Goal: Task Accomplishment & Management: Manage account settings

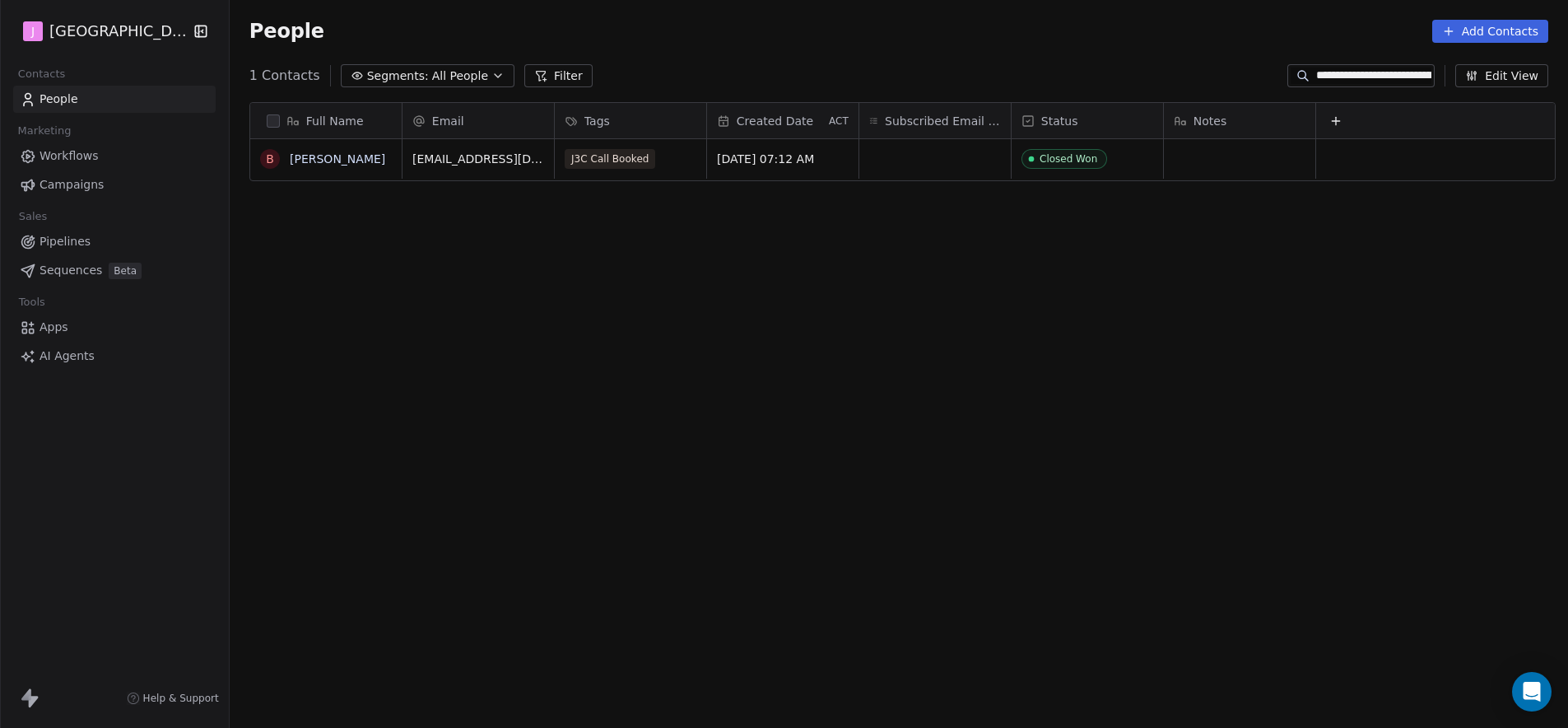
scroll to position [628, 1333]
click at [59, 236] on span "Pipelines" at bounding box center [64, 242] width 51 height 17
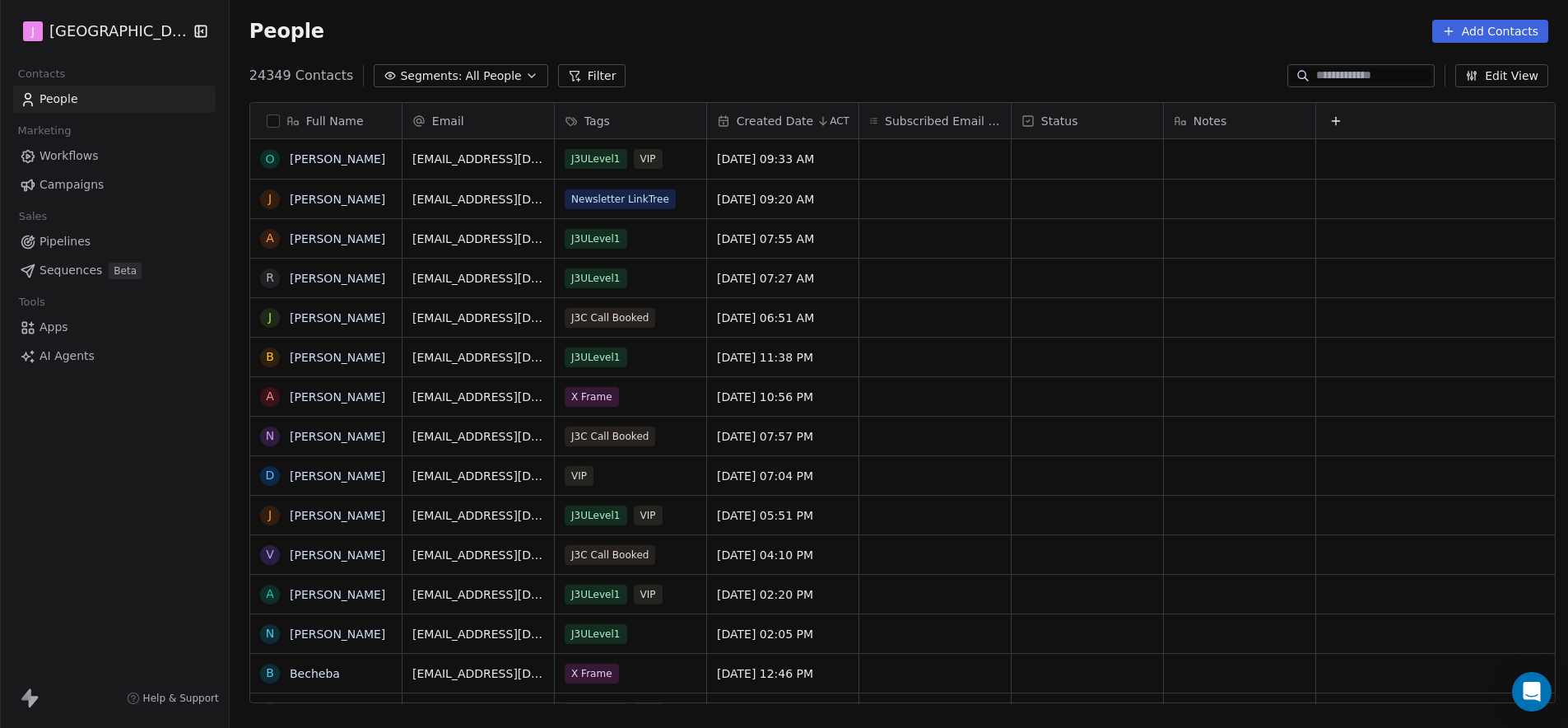
scroll to position [628, 1333]
click at [63, 240] on span "Pipelines" at bounding box center [64, 242] width 51 height 17
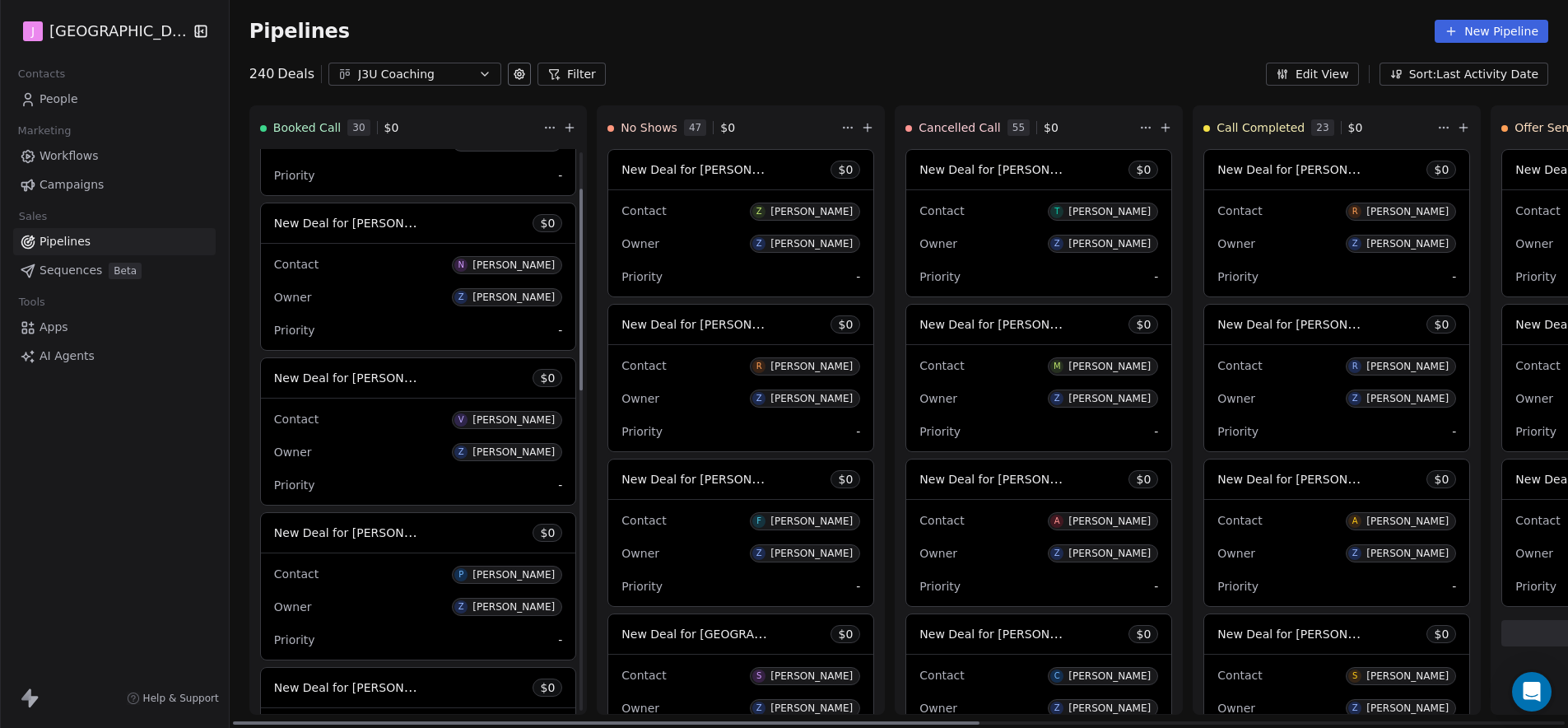
scroll to position [103, 0]
click at [386, 382] on span "New Deal for [PERSON_NAME]" at bounding box center [361, 377] width 174 height 16
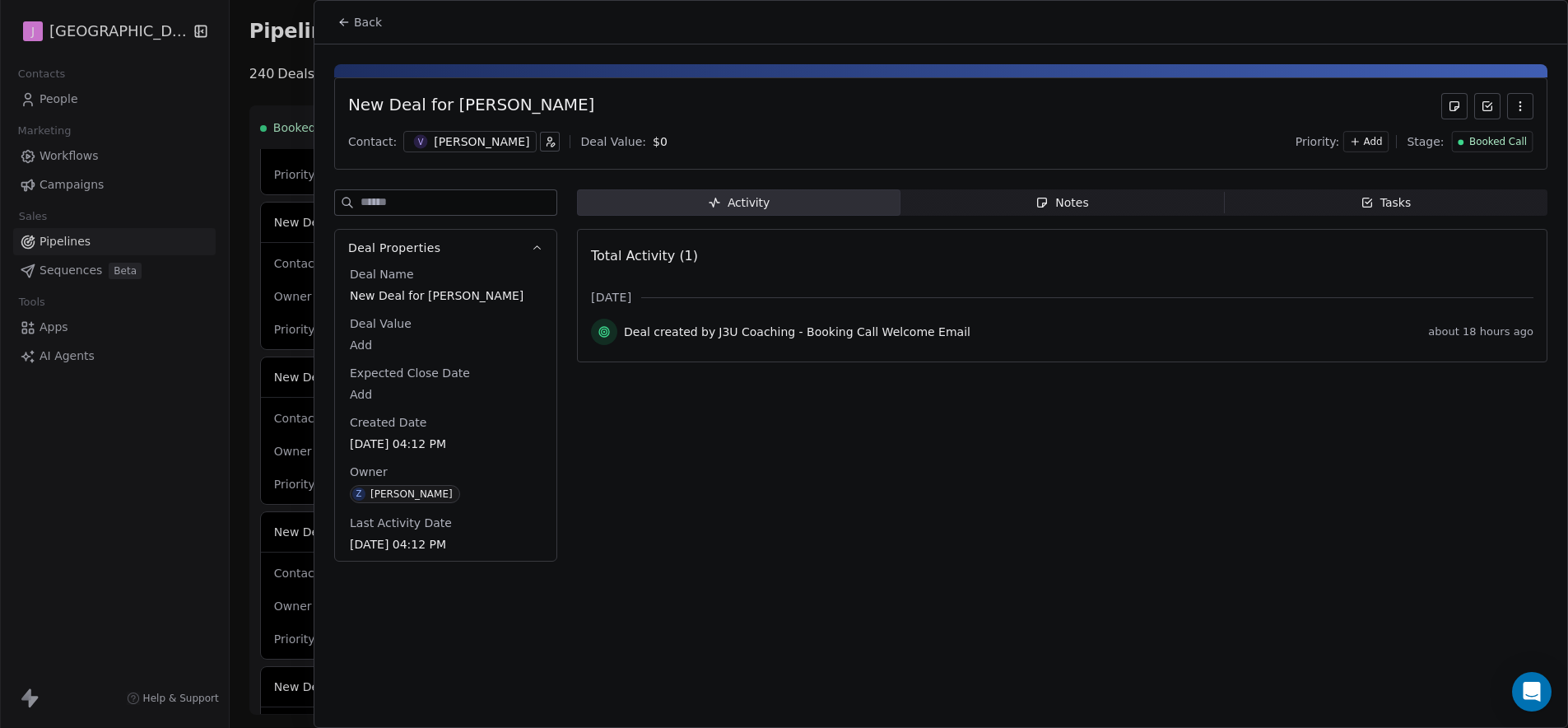
click at [1479, 143] on span "Booked Call" at bounding box center [1499, 142] width 57 height 14
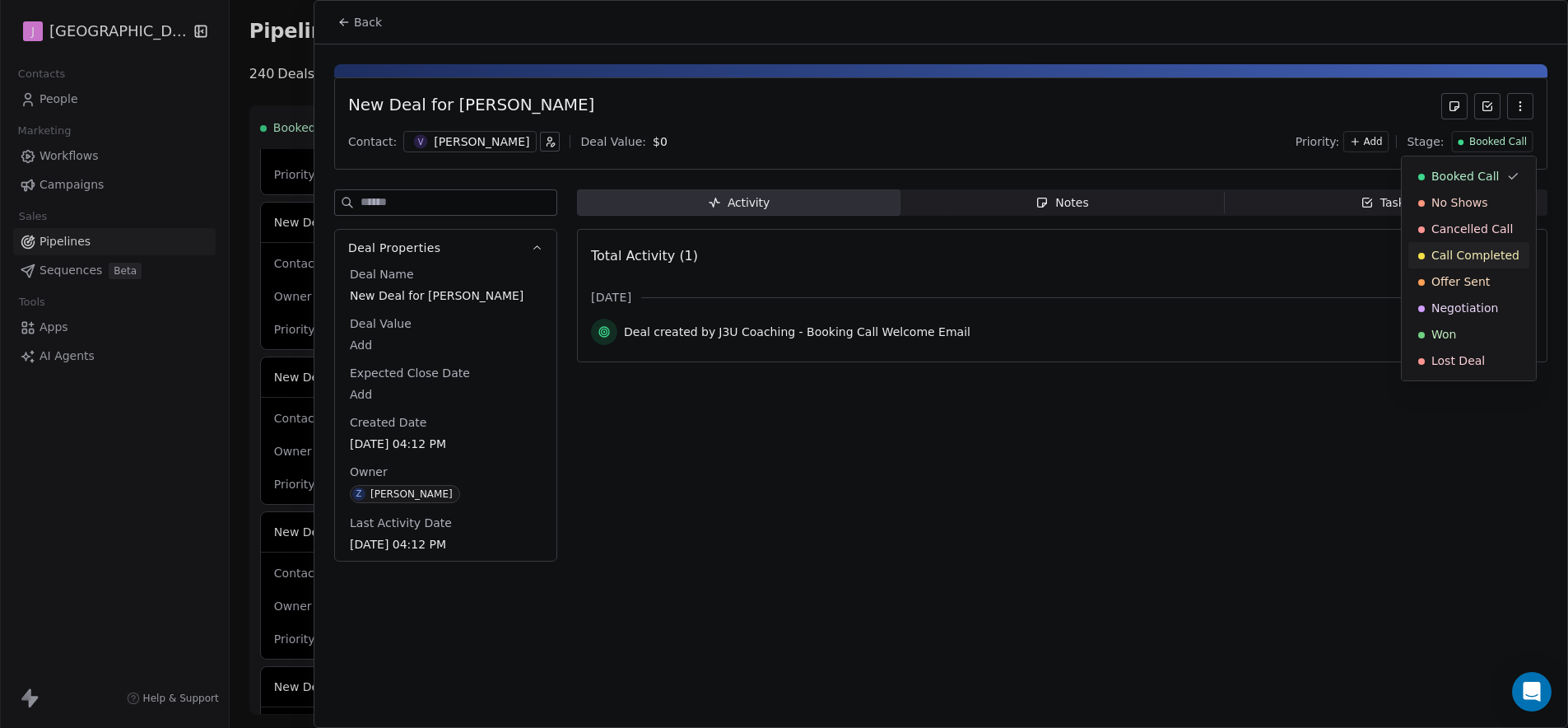
click at [1472, 252] on span "Call Completed" at bounding box center [1475, 255] width 88 height 17
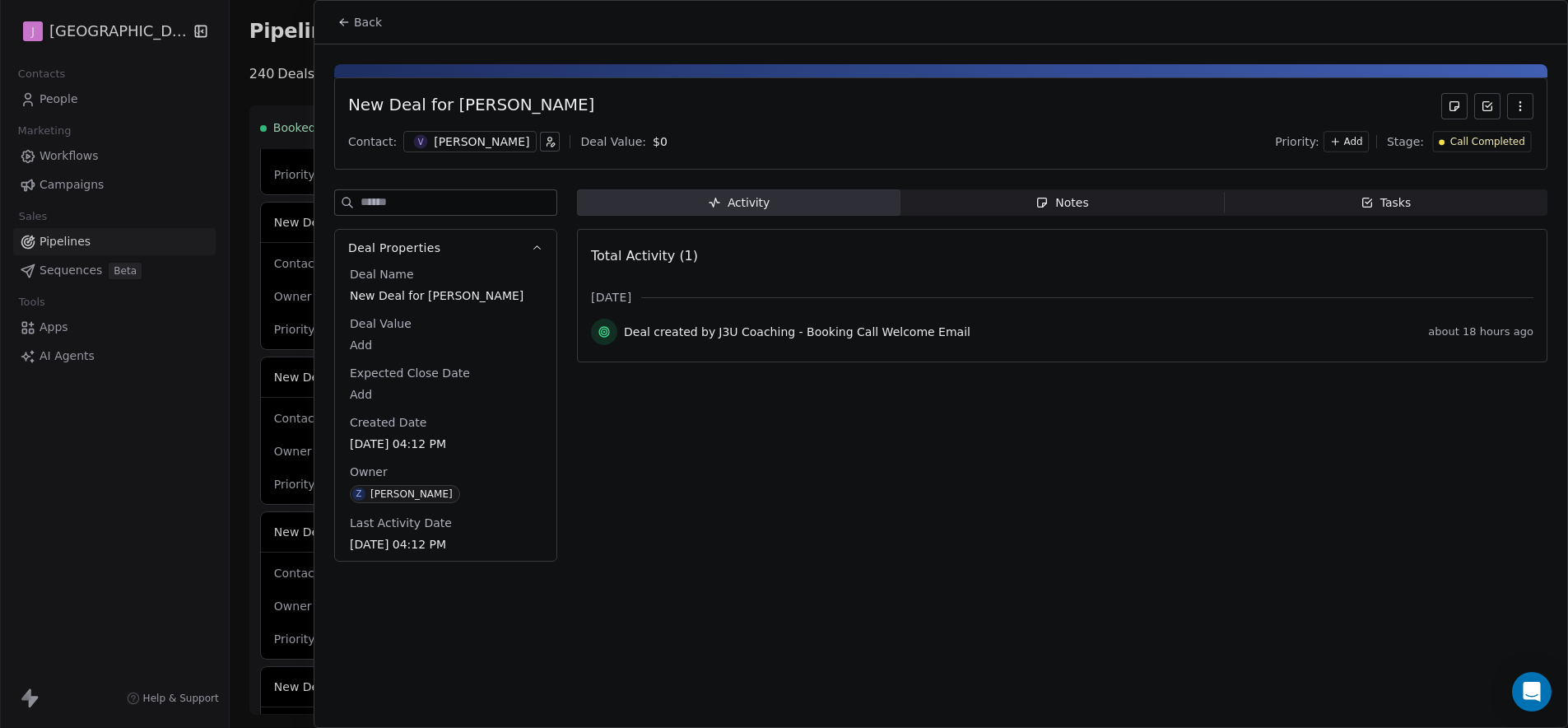
click at [363, 32] on button "Back" at bounding box center [360, 23] width 64 height 30
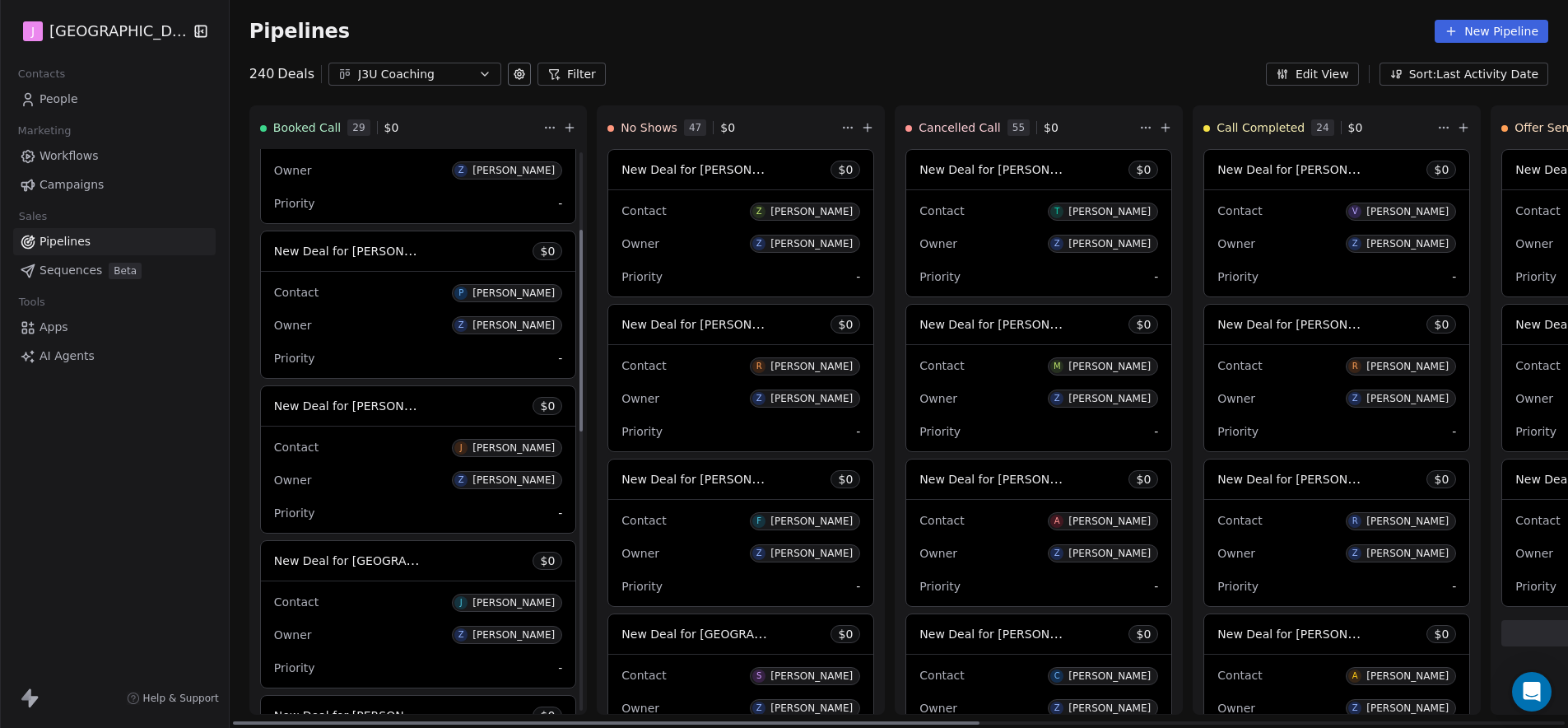
scroll to position [238, 0]
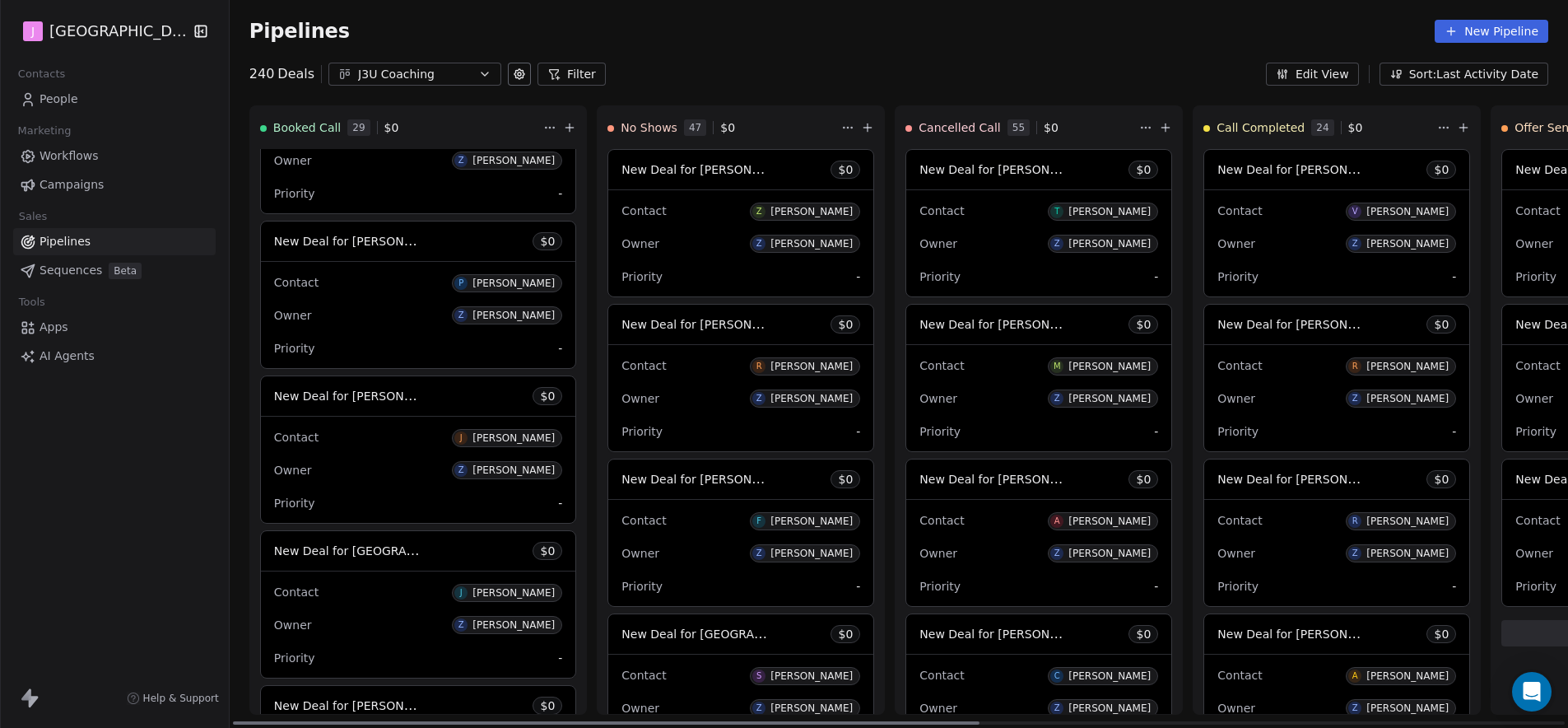
click at [381, 401] on span "New Deal for [PERSON_NAME]" at bounding box center [361, 395] width 174 height 16
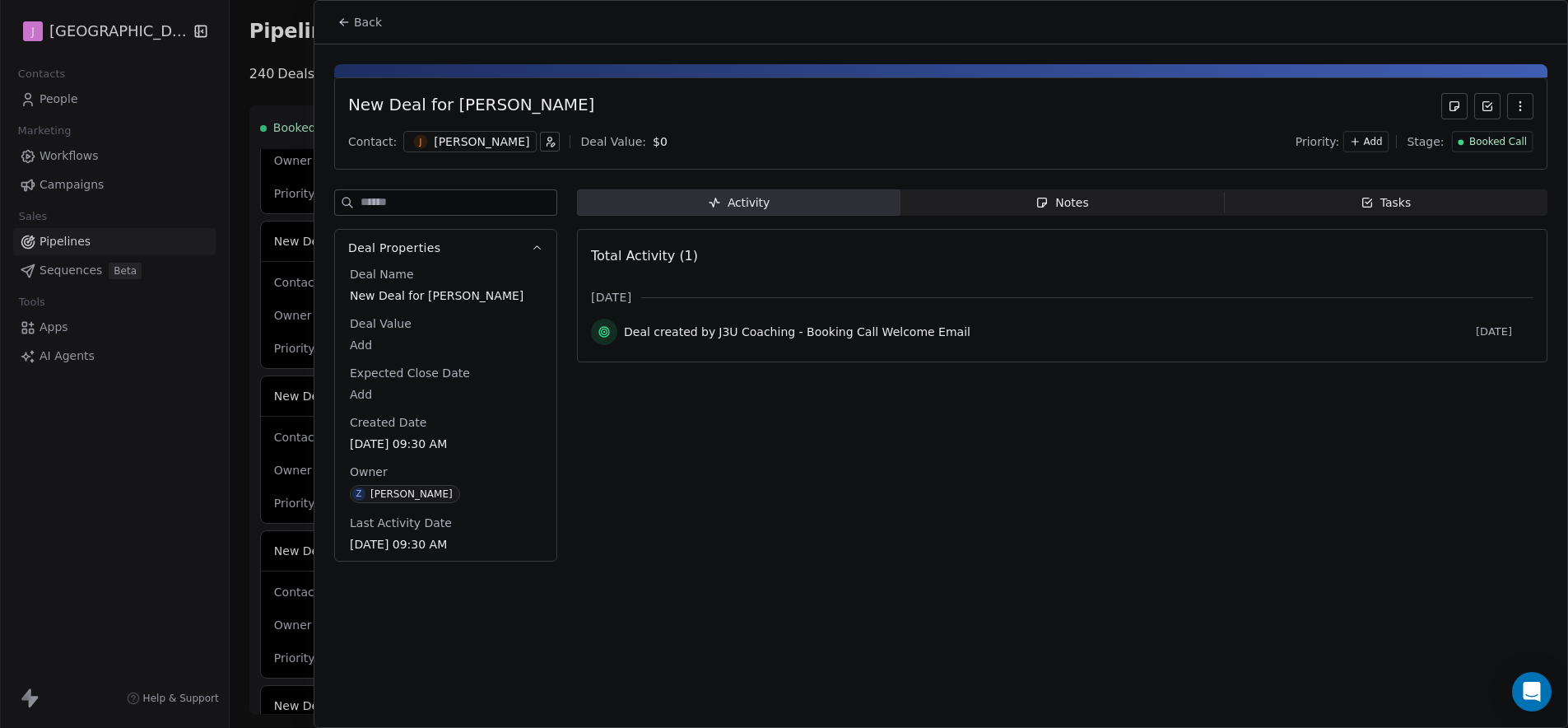
click at [1471, 150] on div "Booked Call" at bounding box center [1492, 142] width 82 height 22
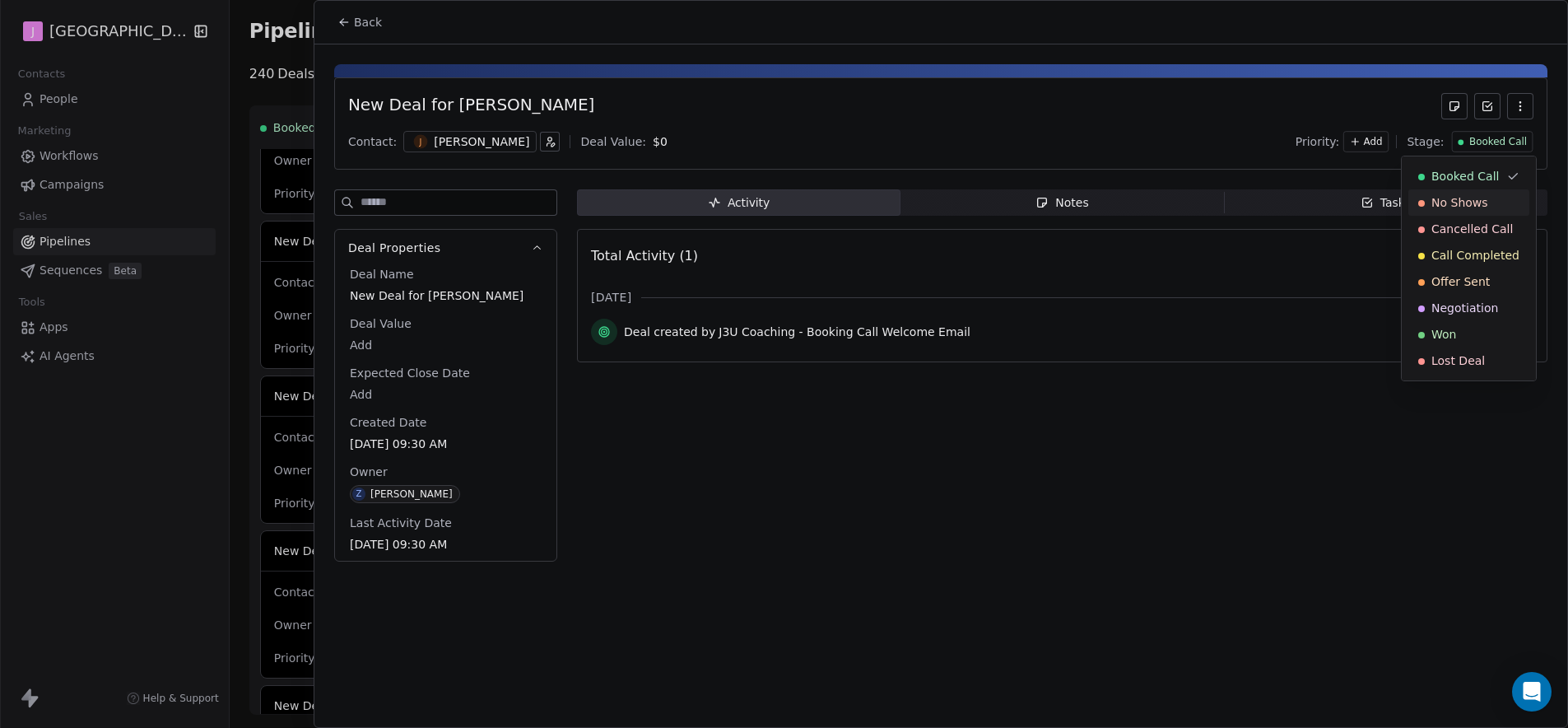
click at [1456, 198] on span "No Shows" at bounding box center [1459, 202] width 56 height 17
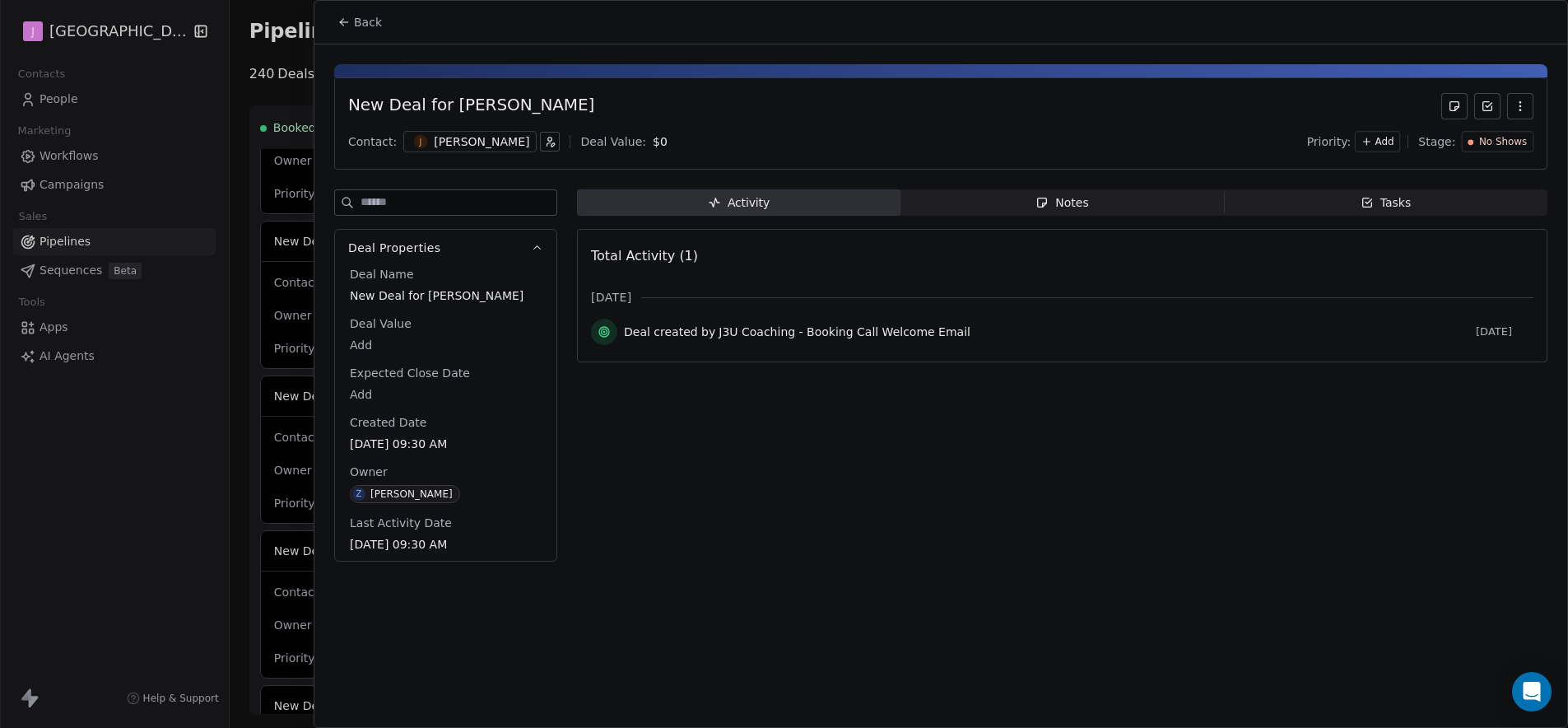
click at [354, 24] on span "Back" at bounding box center [368, 22] width 28 height 17
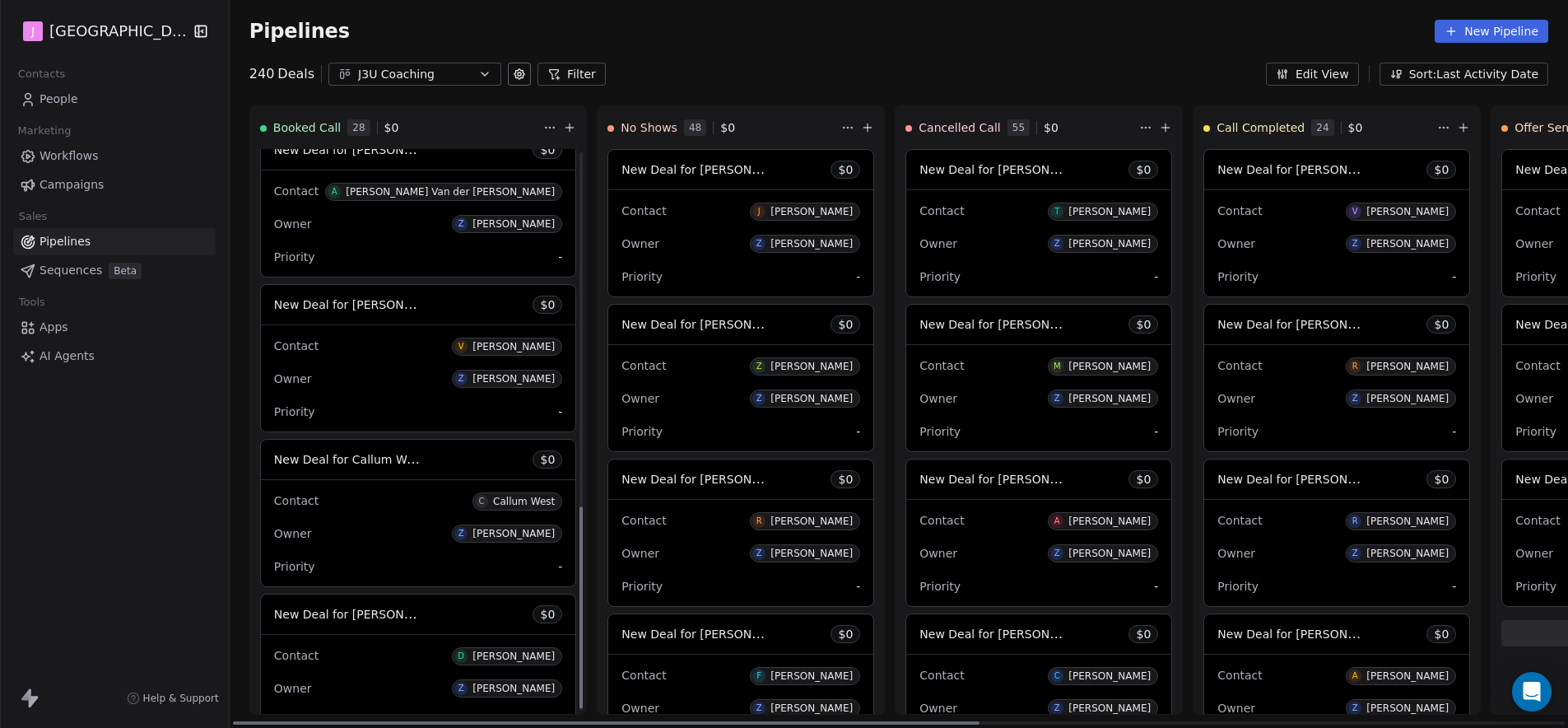
scroll to position [996, 0]
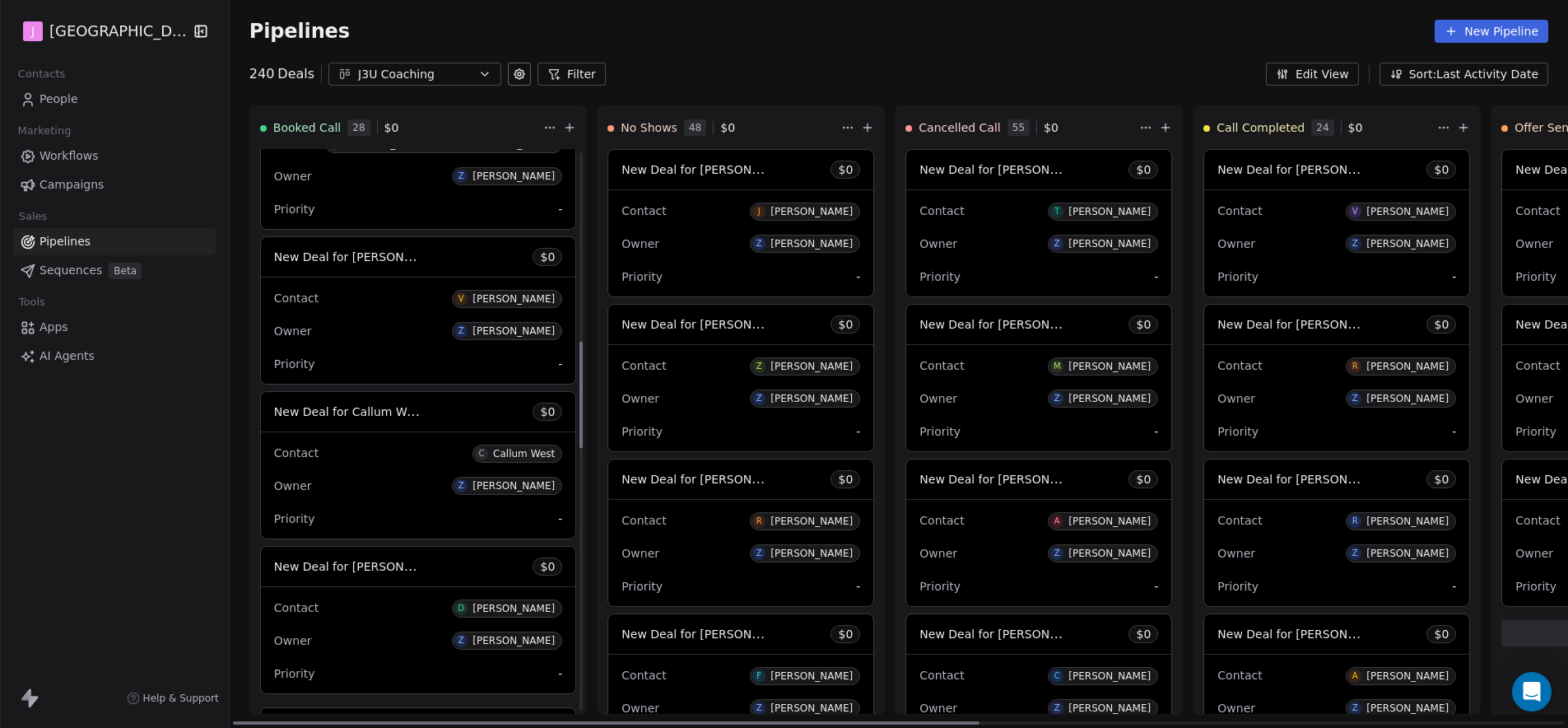
click at [363, 259] on span "New Deal for [PERSON_NAME]" at bounding box center [361, 256] width 174 height 16
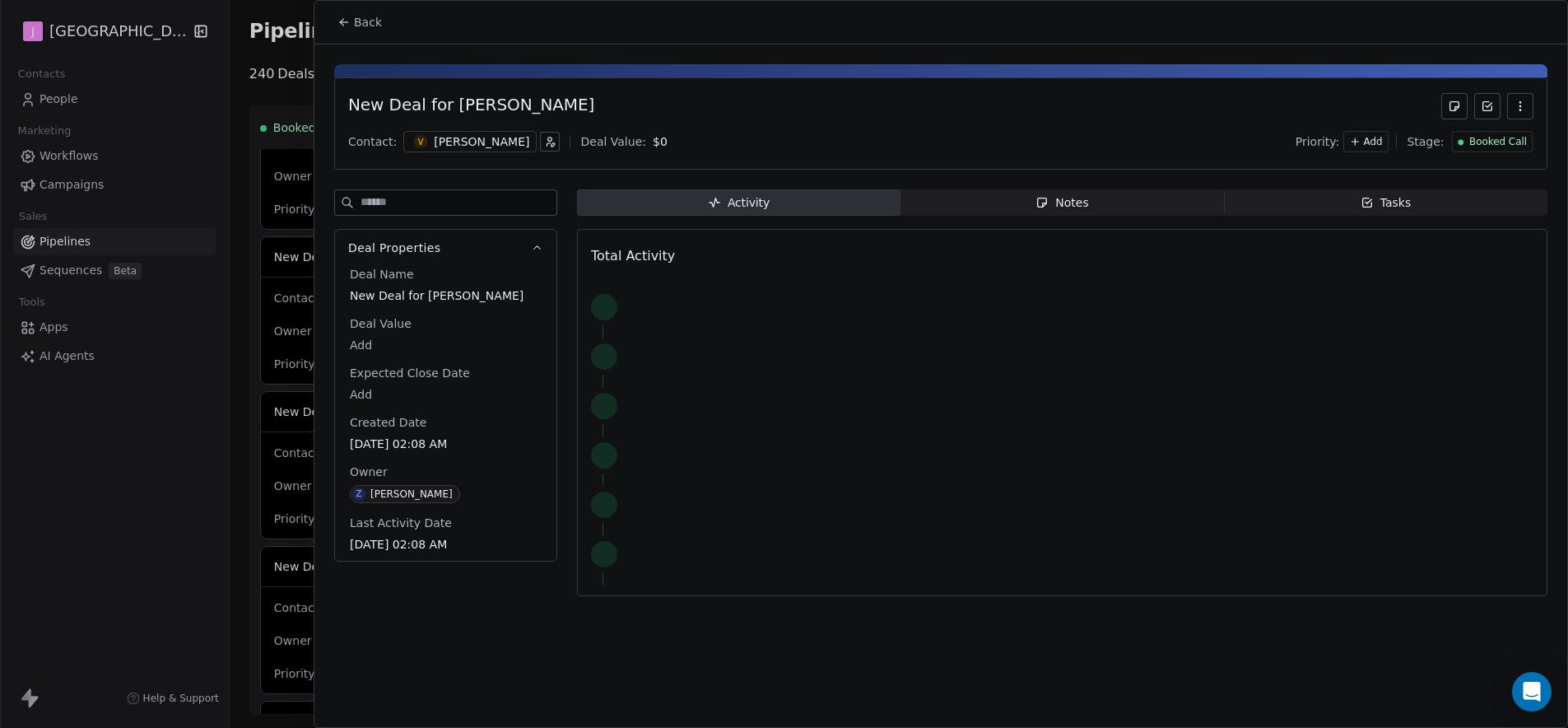
click at [1485, 146] on span "Booked Call" at bounding box center [1499, 142] width 57 height 14
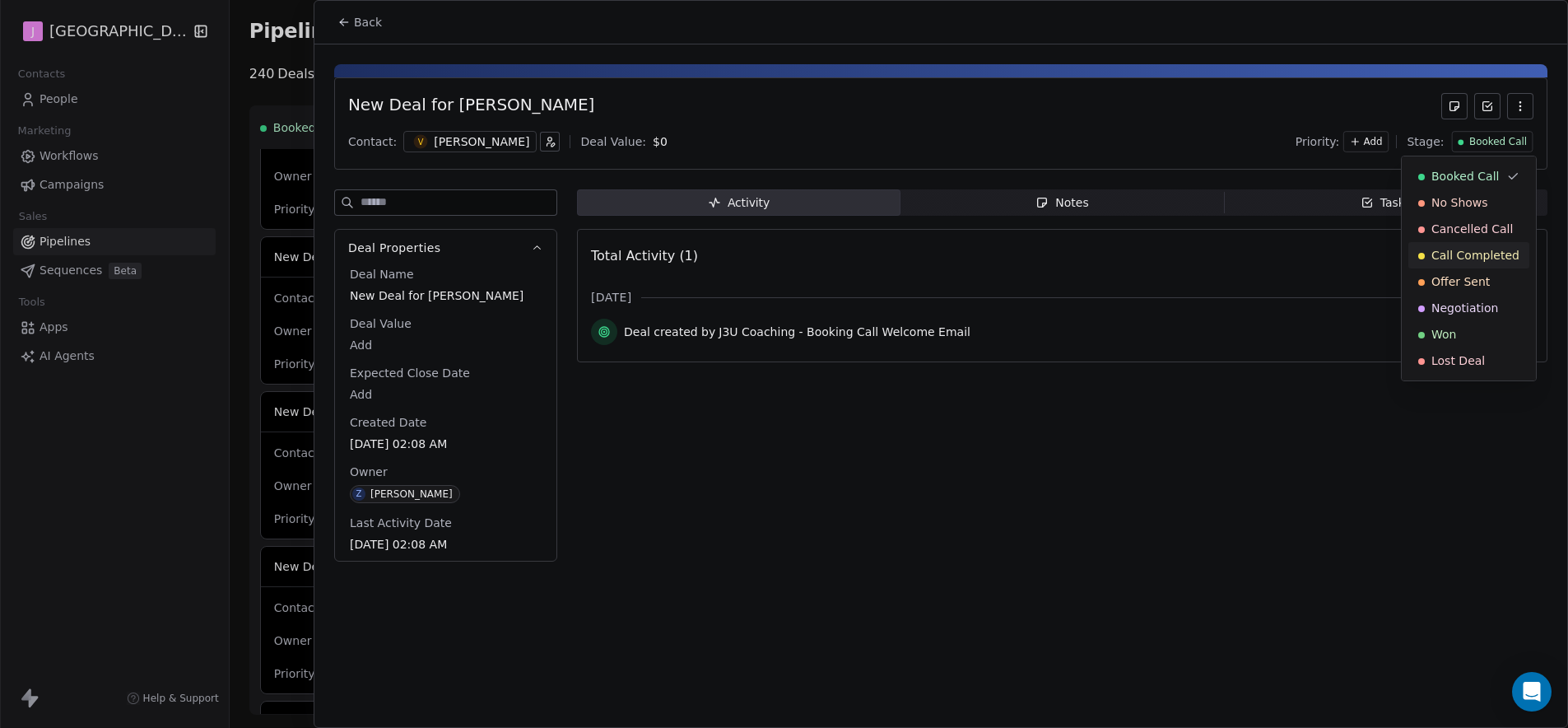
click at [1469, 264] on div "Call Completed" at bounding box center [1469, 255] width 121 height 26
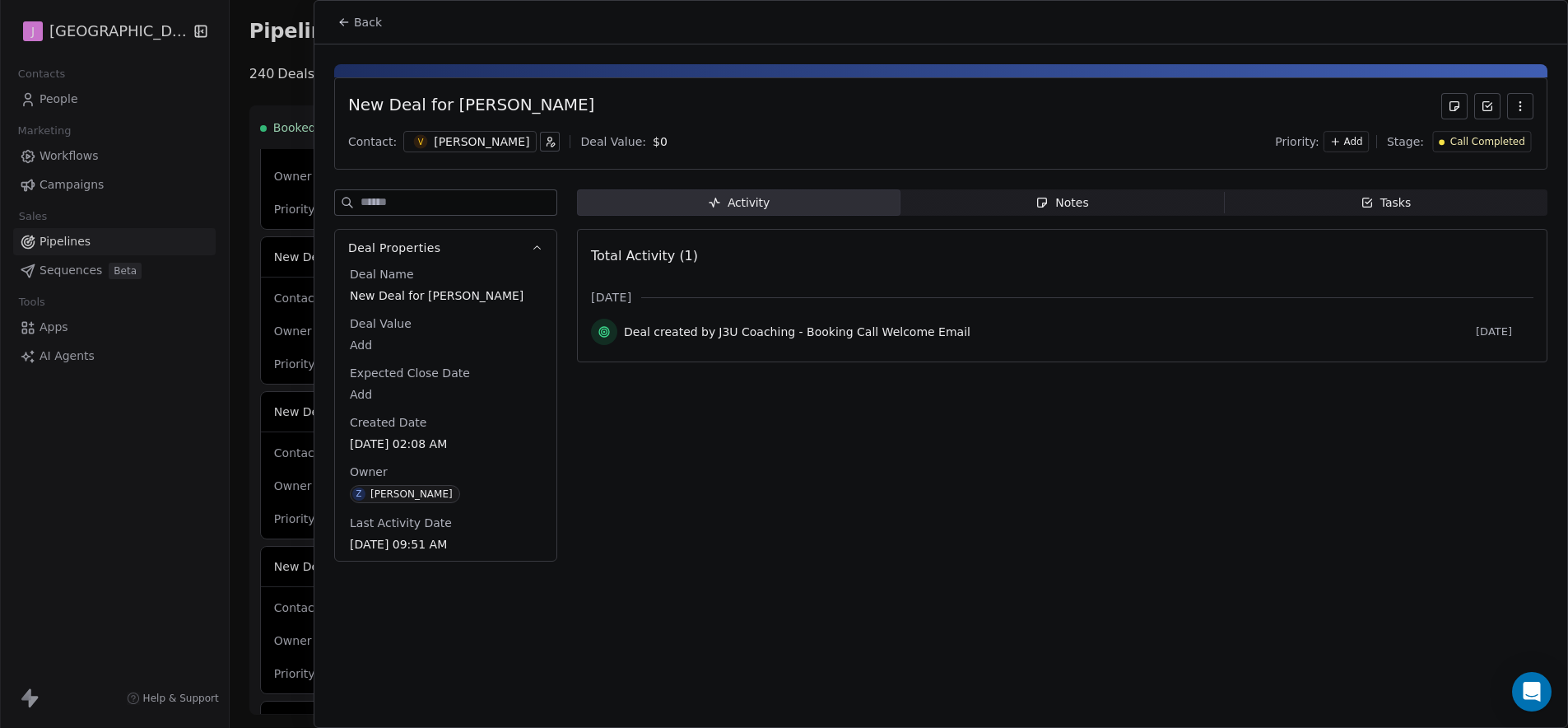
click at [343, 28] on button "Back" at bounding box center [360, 23] width 64 height 30
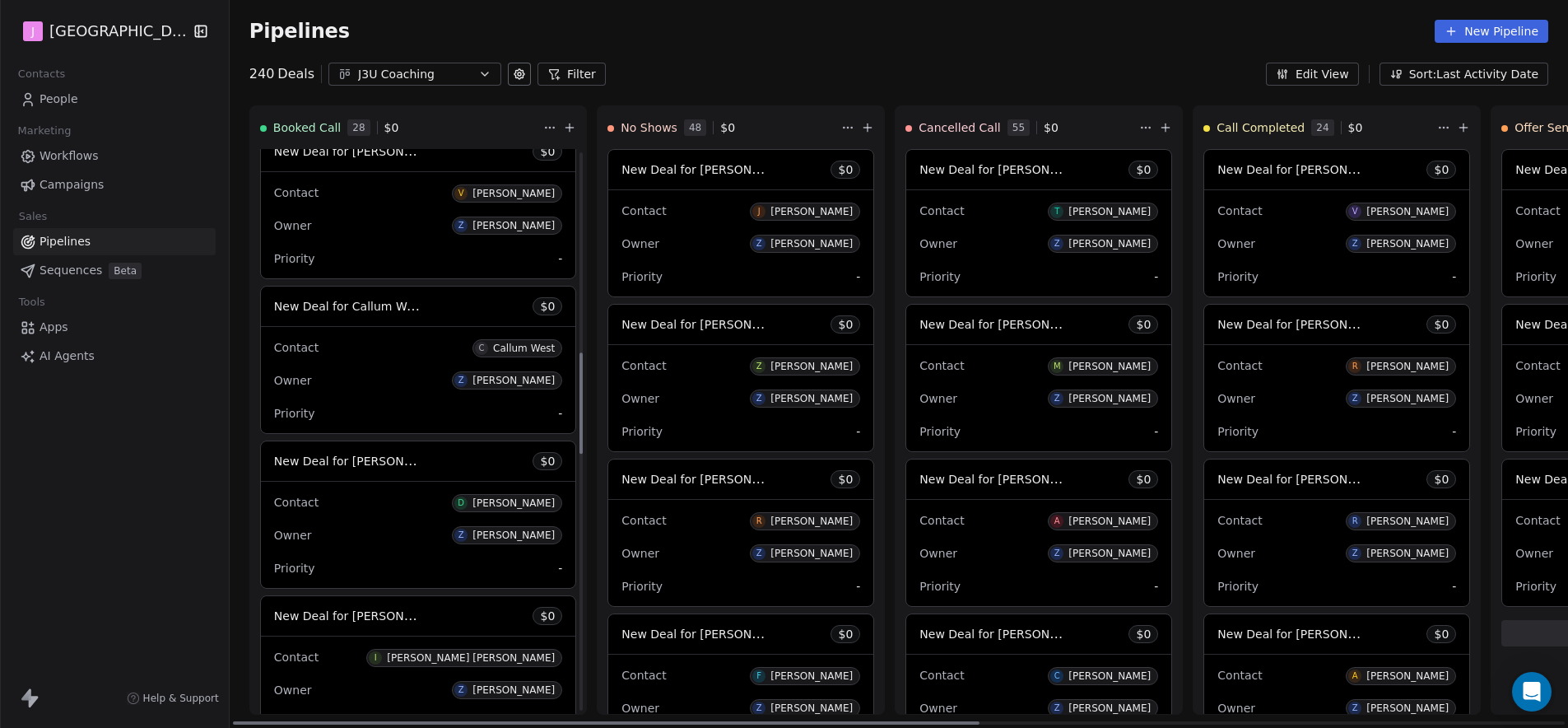
scroll to position [1228, 0]
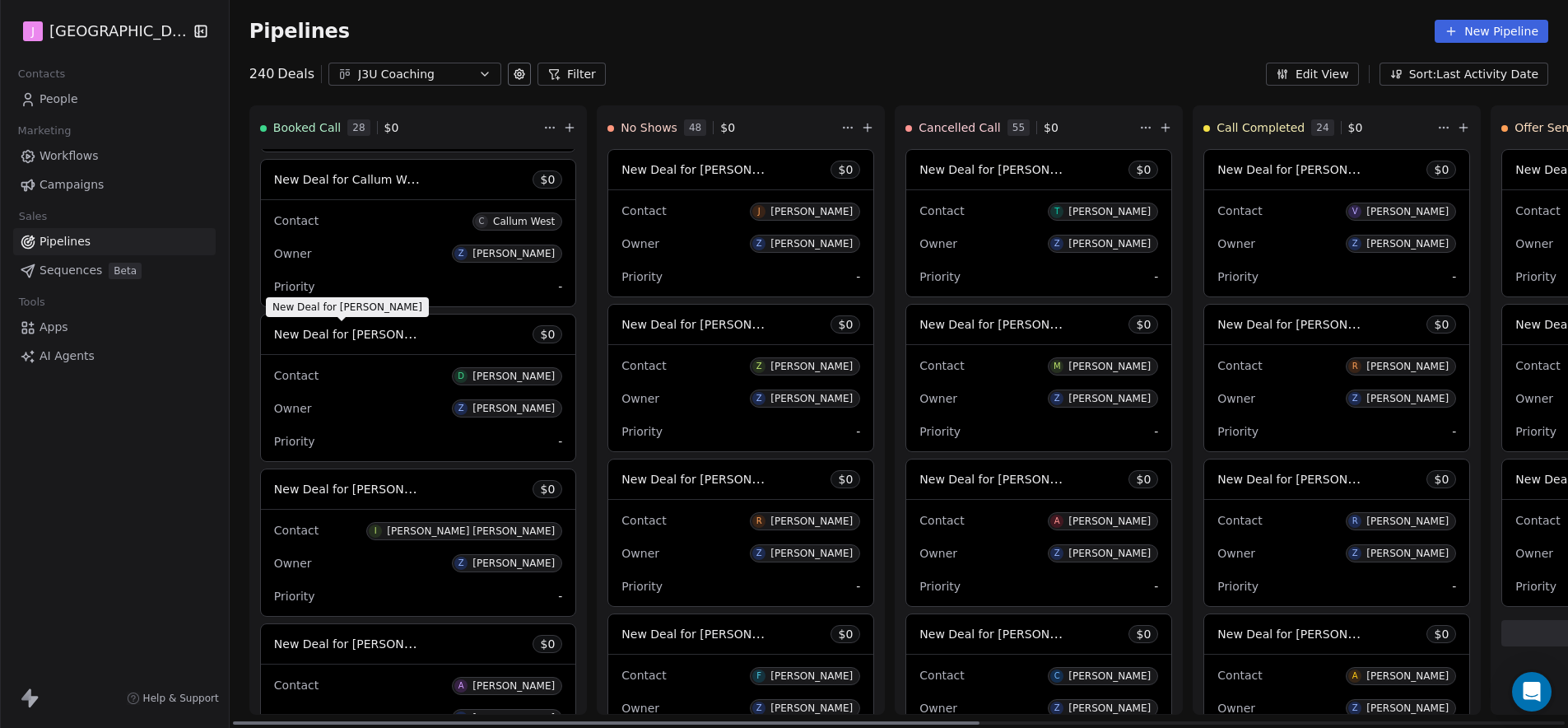
click at [385, 336] on span "New Deal for [PERSON_NAME]" at bounding box center [361, 334] width 174 height 16
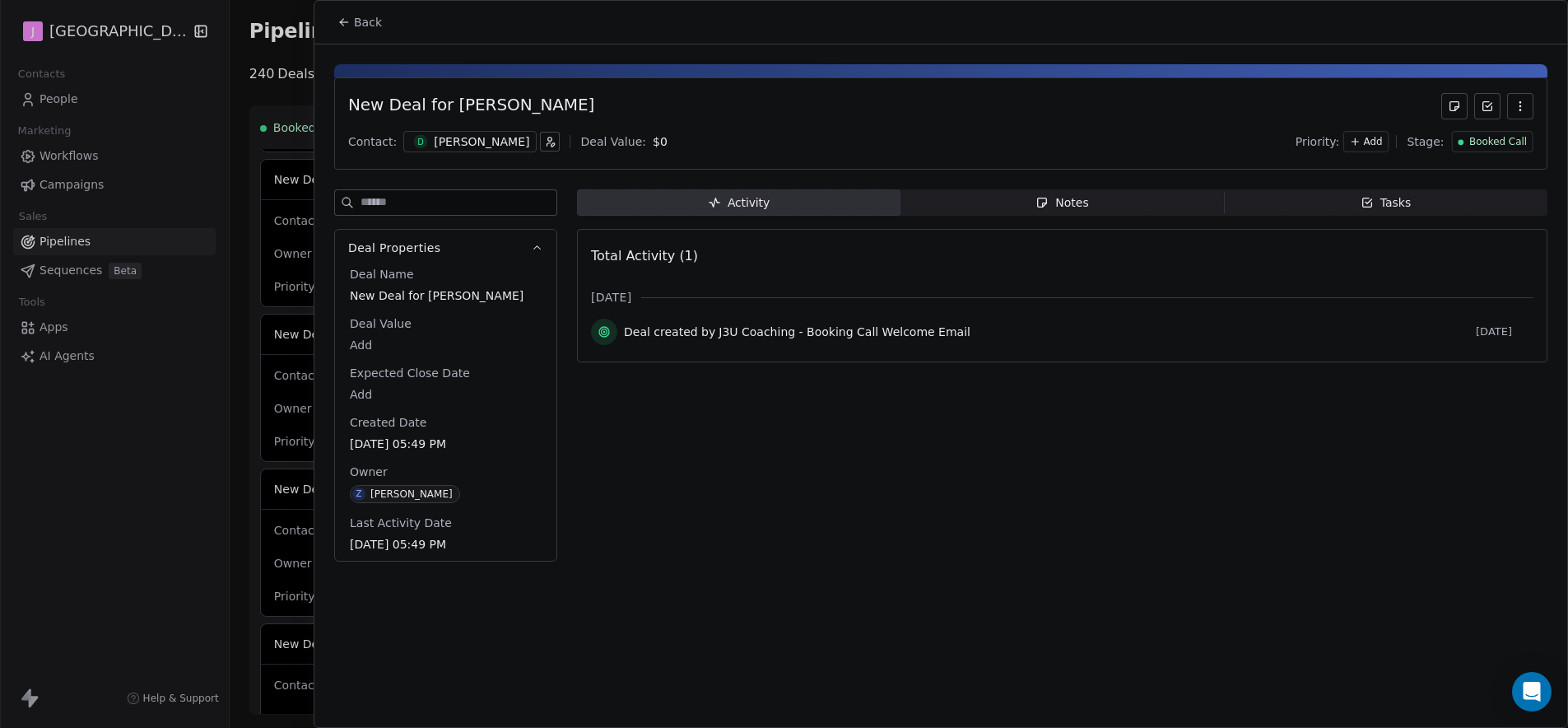
click at [1507, 136] on span "Booked Call" at bounding box center [1499, 142] width 57 height 14
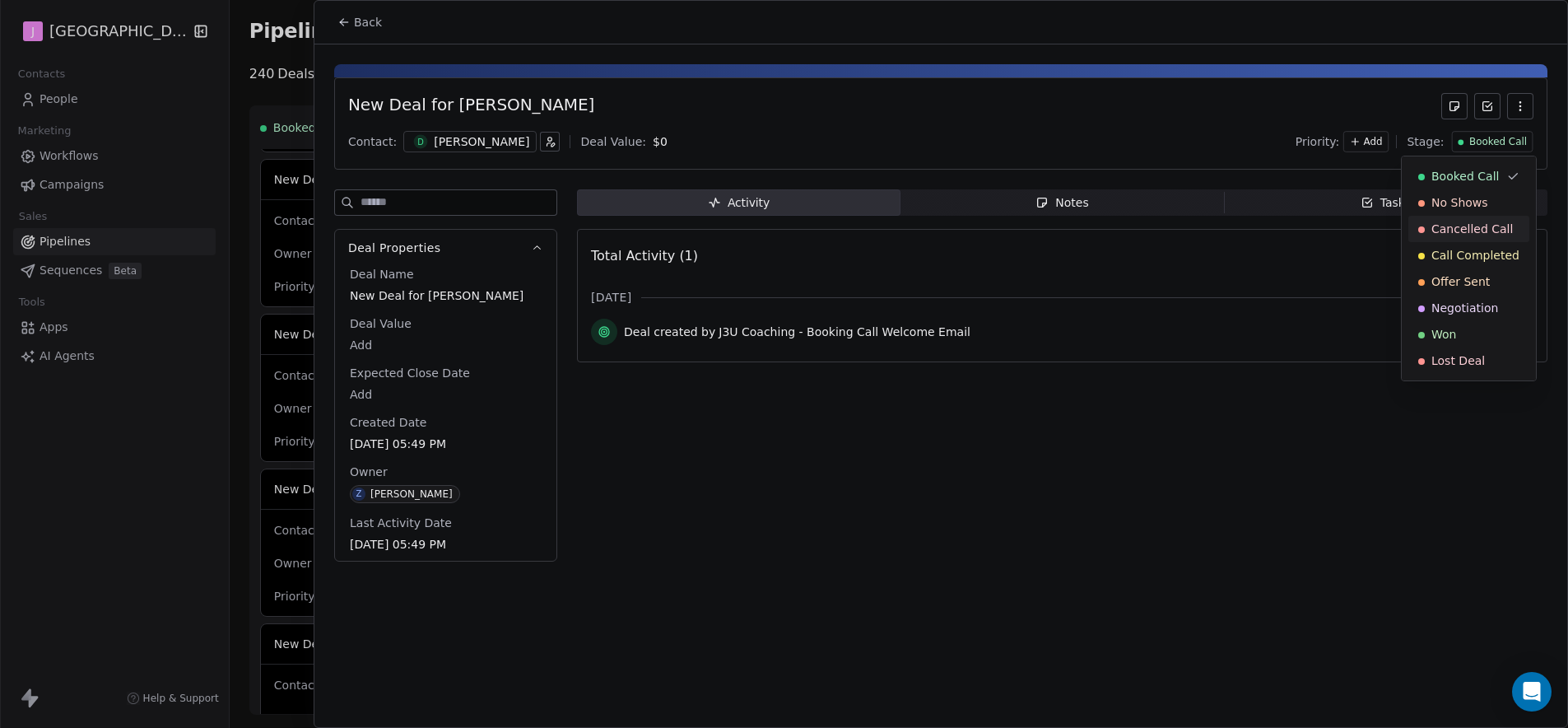
click at [1456, 235] on span "Cancelled Call" at bounding box center [1472, 228] width 82 height 17
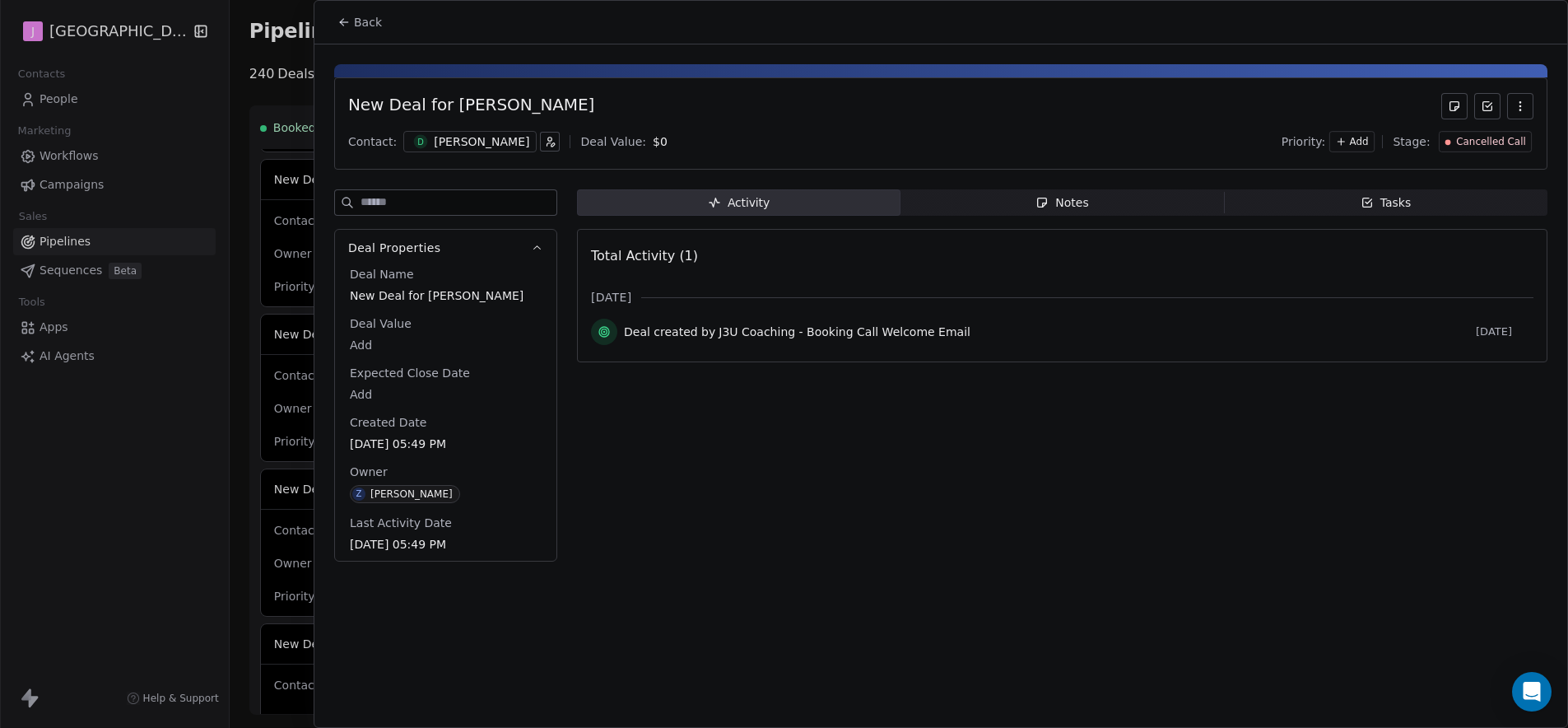
click at [354, 10] on button "Back" at bounding box center [360, 23] width 64 height 30
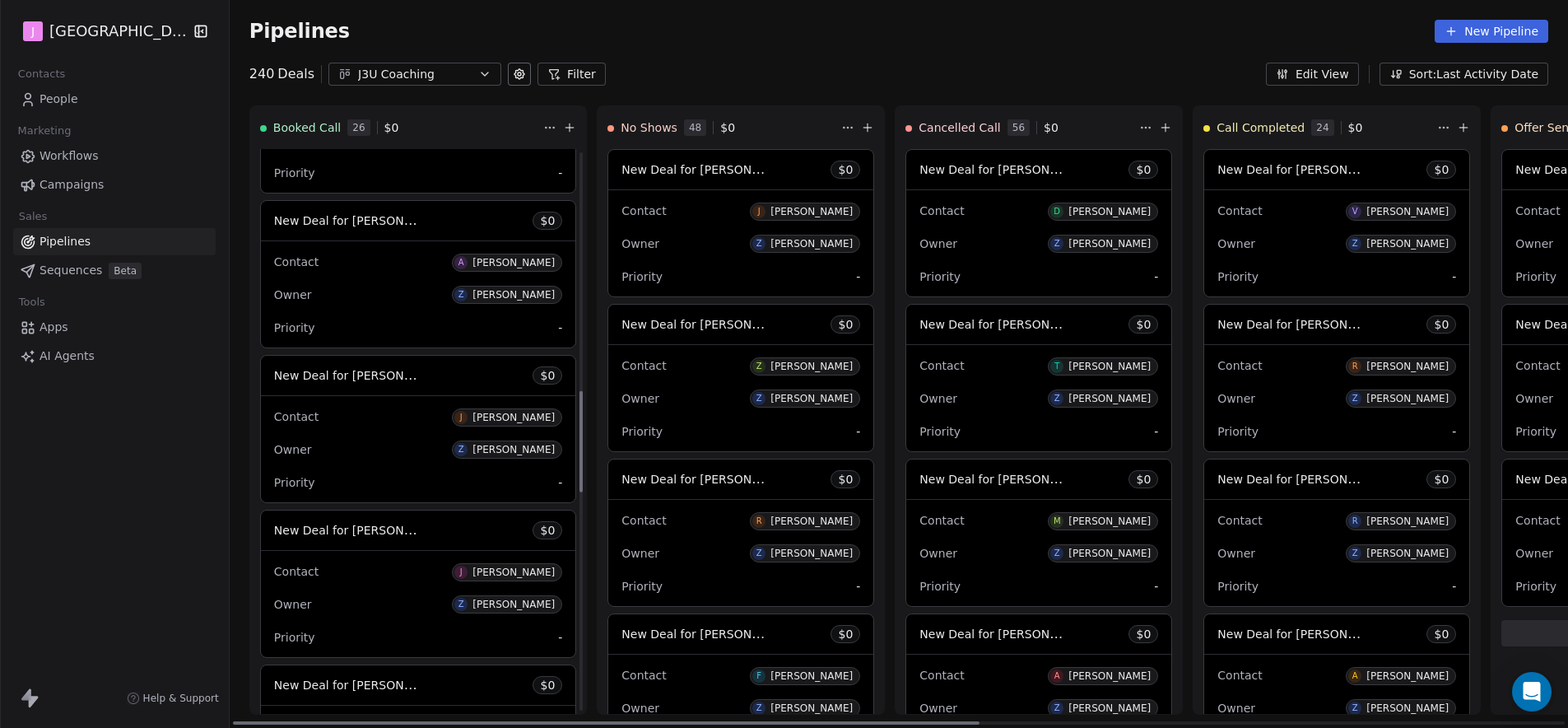
scroll to position [1343, 0]
click at [396, 372] on span "New Deal for [PERSON_NAME]" at bounding box center [361, 374] width 174 height 16
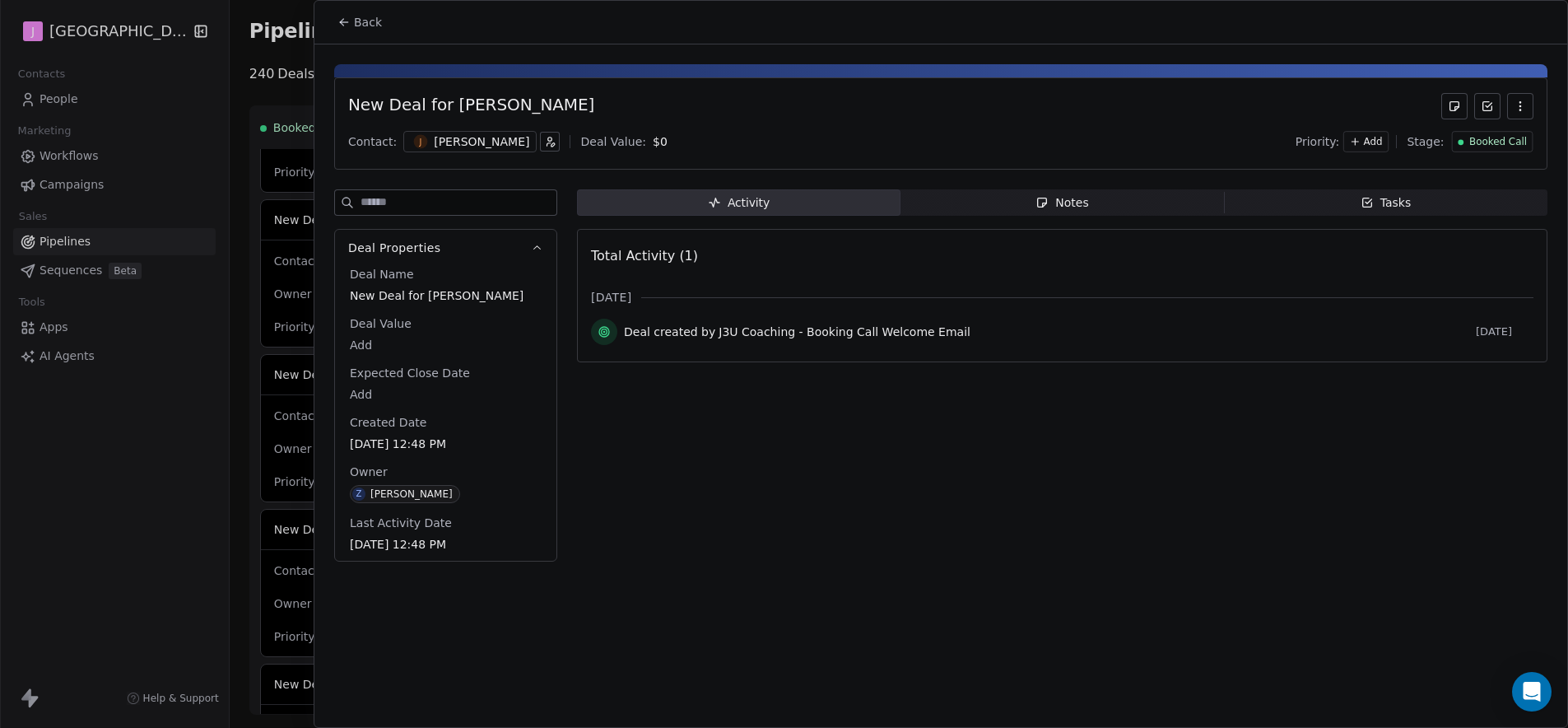
click at [1495, 139] on span "Booked Call" at bounding box center [1499, 142] width 57 height 14
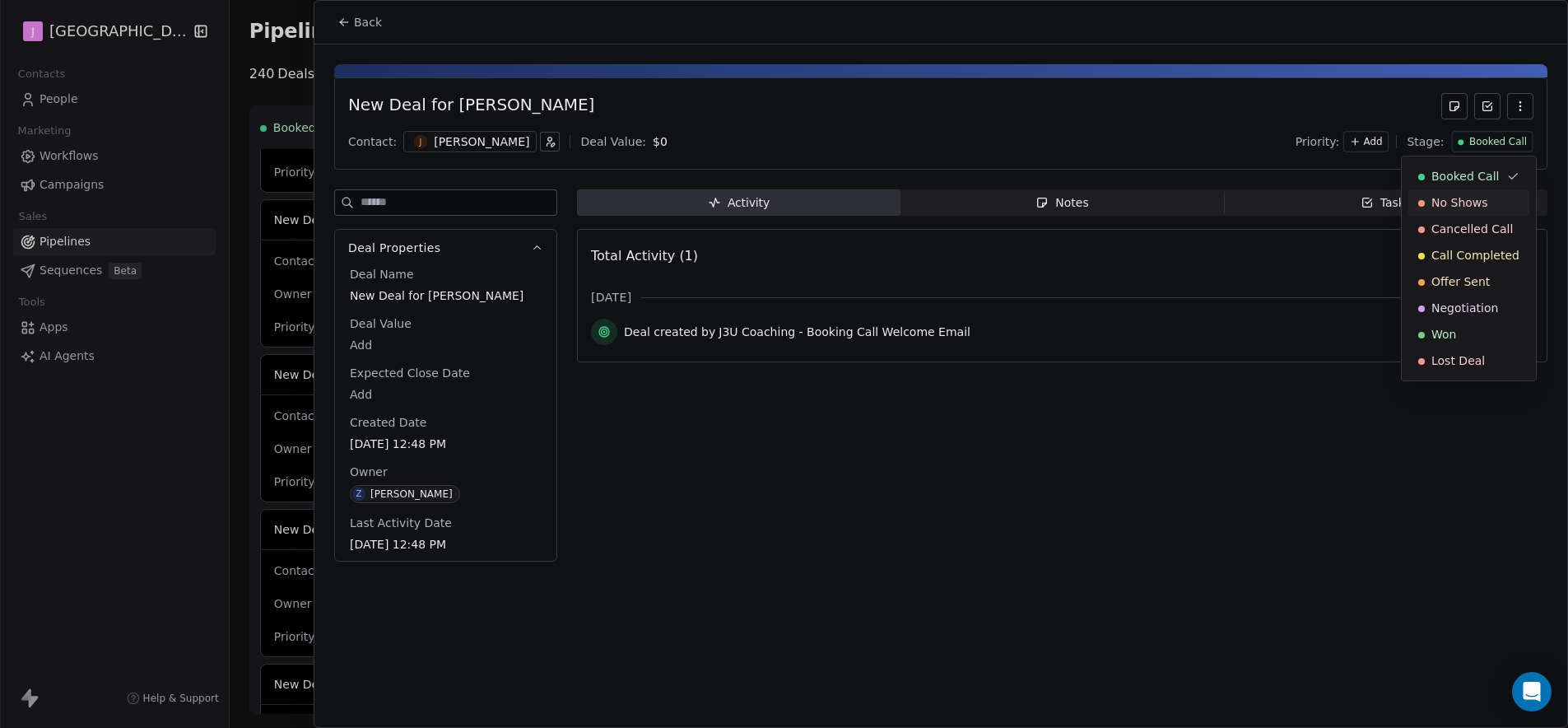
click at [1463, 208] on span "No Shows" at bounding box center [1459, 202] width 56 height 17
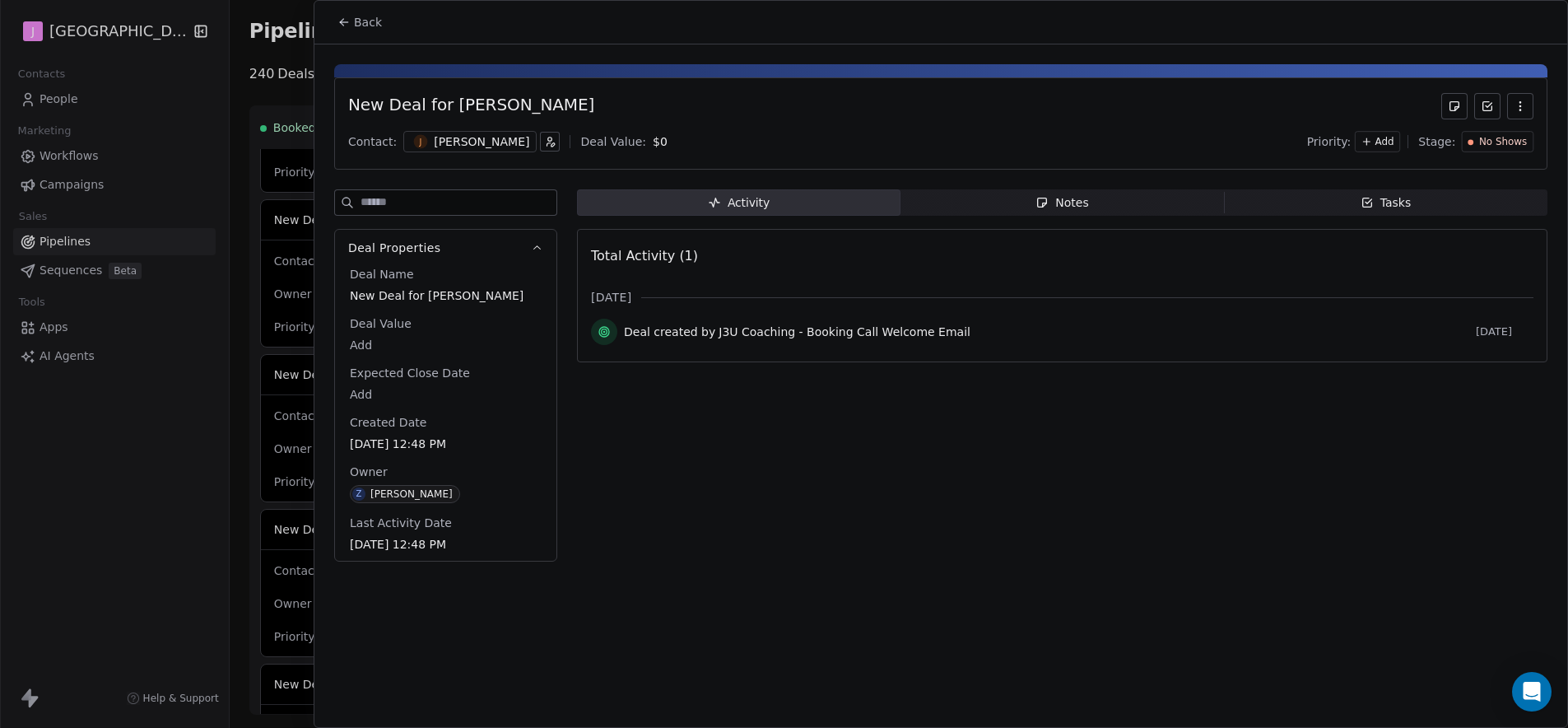
click at [370, 30] on span "Back" at bounding box center [368, 22] width 28 height 17
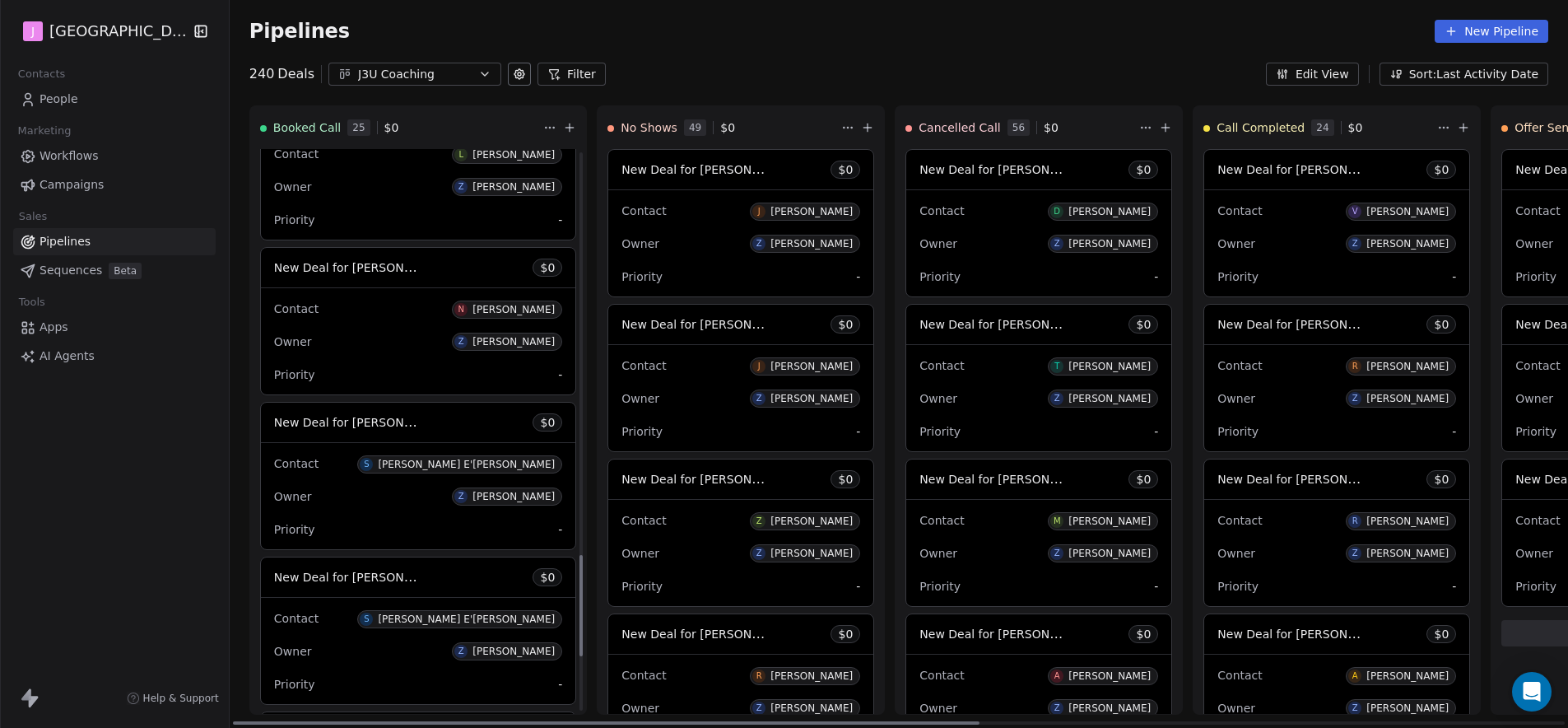
scroll to position [2246, 0]
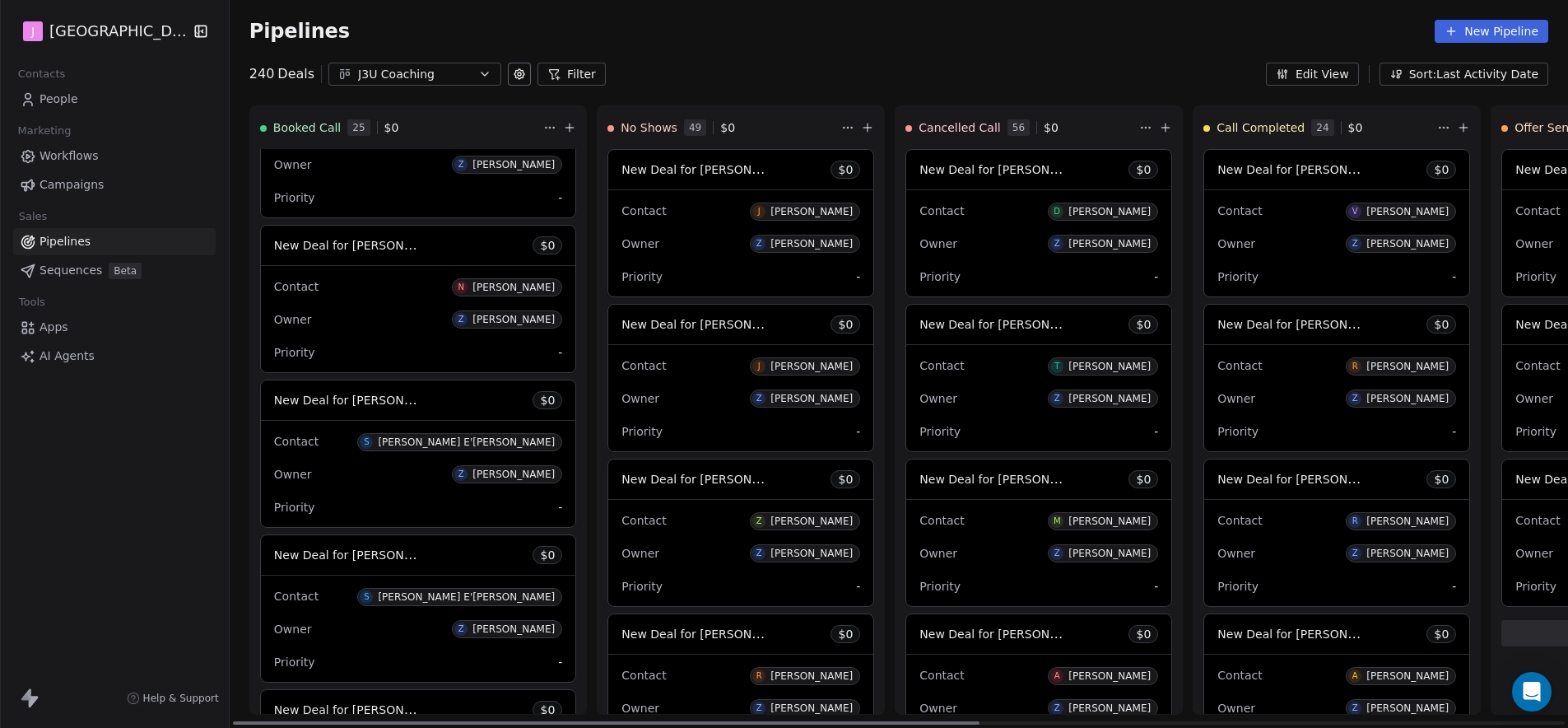
click at [386, 401] on span "New Deal for [PERSON_NAME] E'[PERSON_NAME]" at bounding box center [416, 400] width 284 height 16
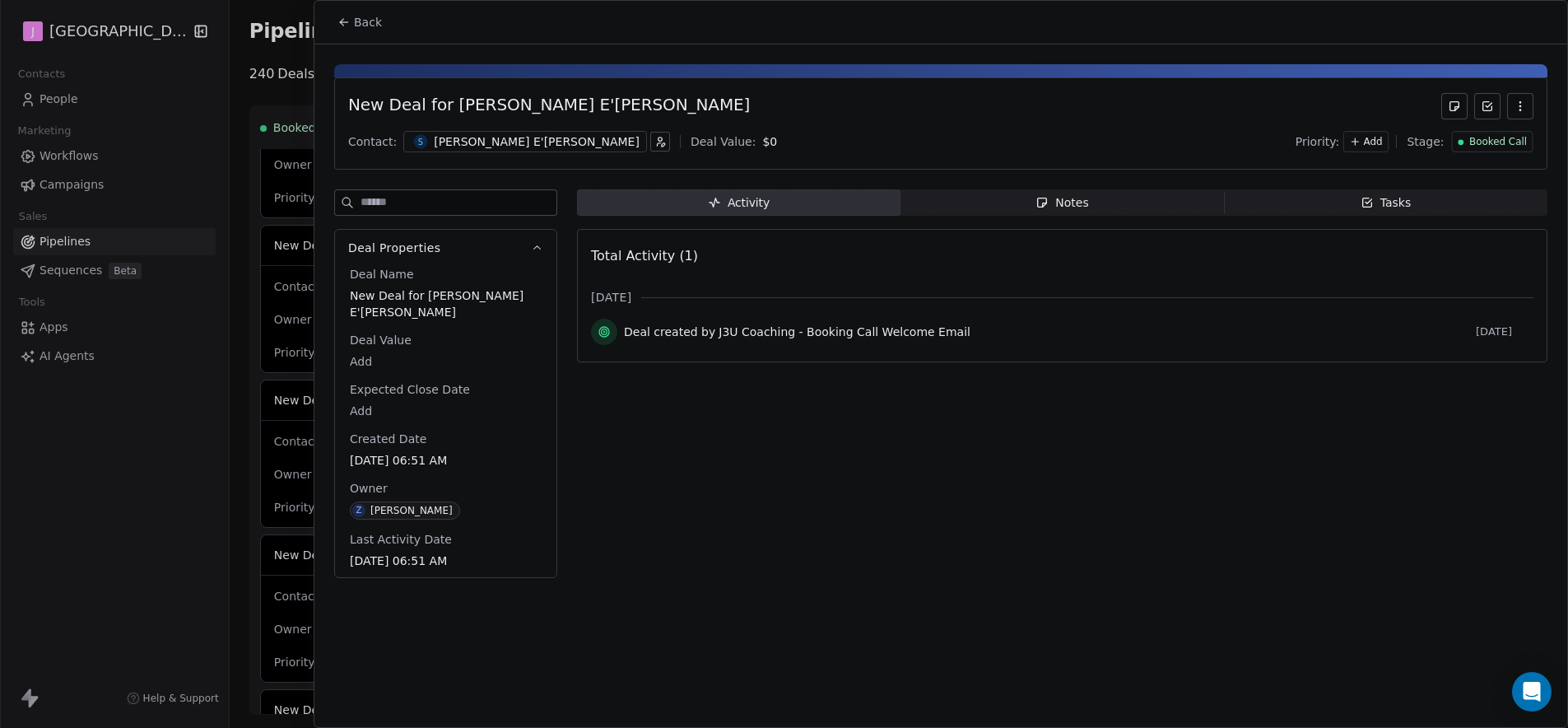
click at [1491, 148] on span "Booked Call" at bounding box center [1499, 142] width 57 height 14
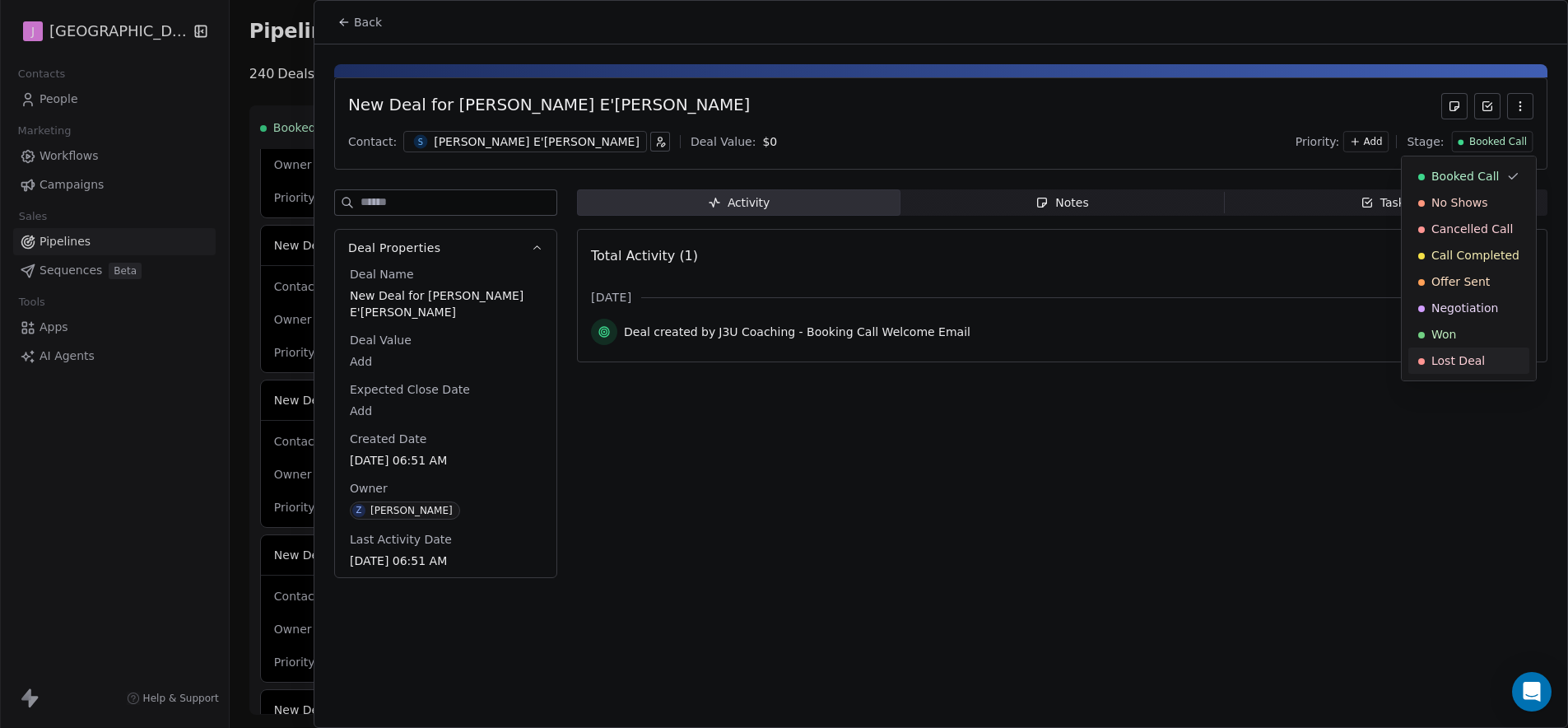
click at [1477, 367] on span "Lost Deal" at bounding box center [1459, 361] width 54 height 17
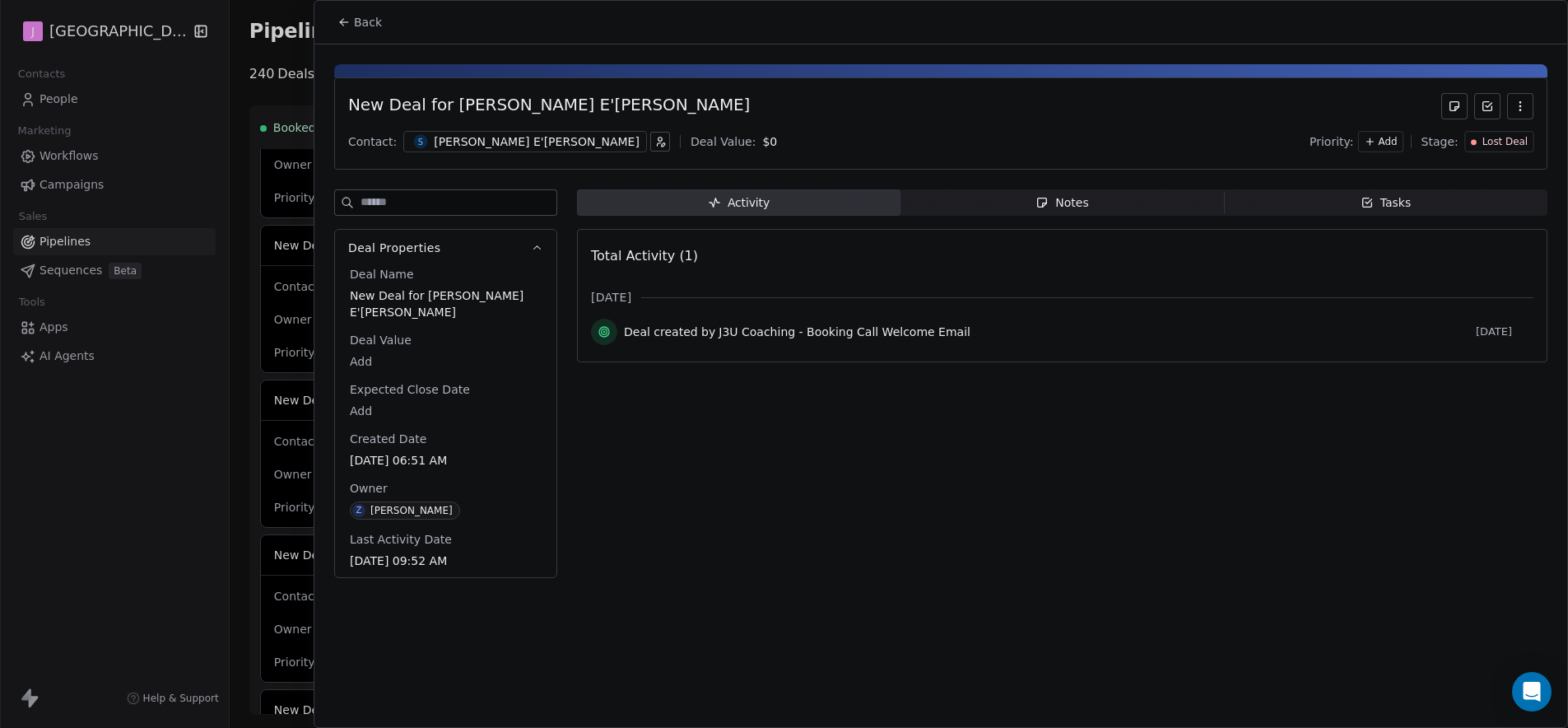
click at [369, 29] on span "Back" at bounding box center [368, 22] width 28 height 17
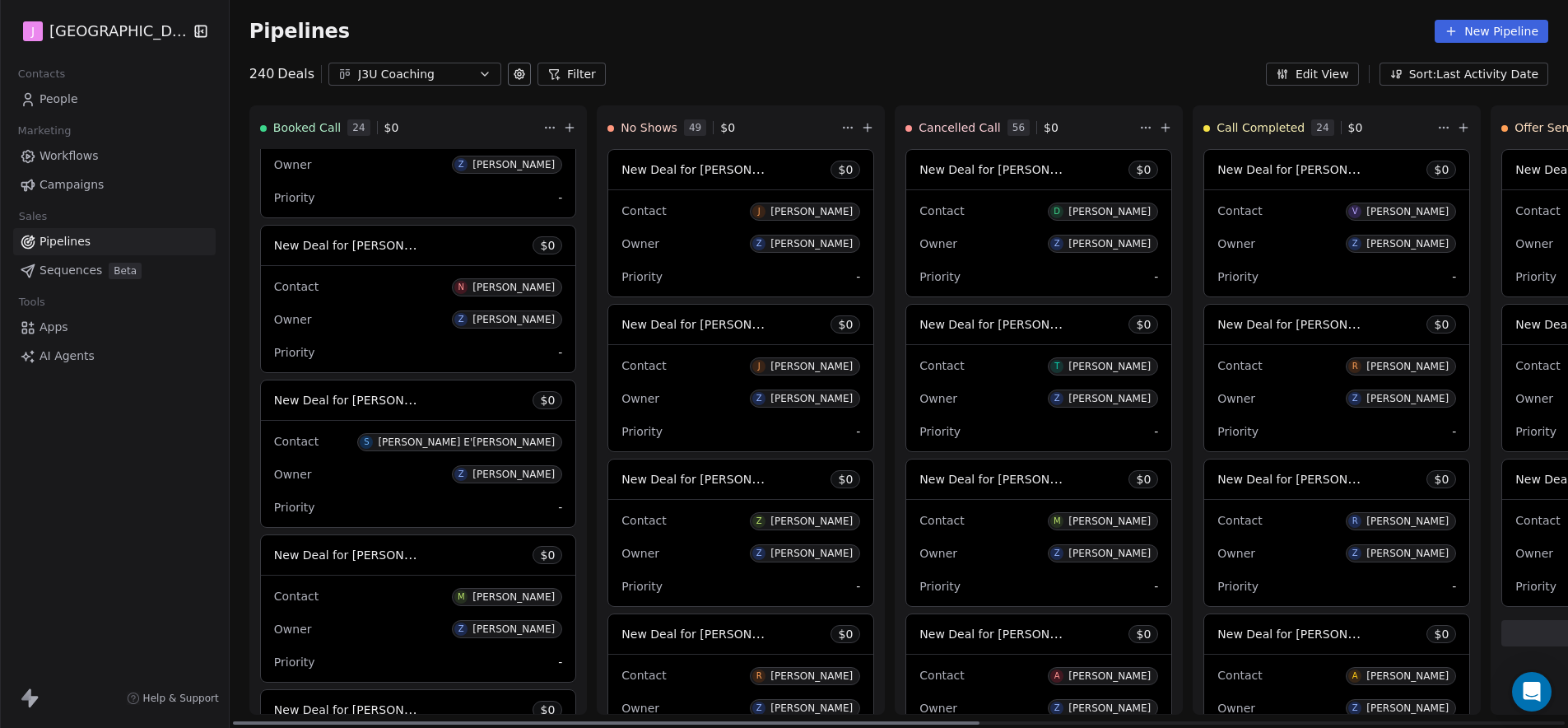
click at [353, 403] on span "New Deal for [PERSON_NAME] E'[PERSON_NAME]" at bounding box center [416, 400] width 284 height 16
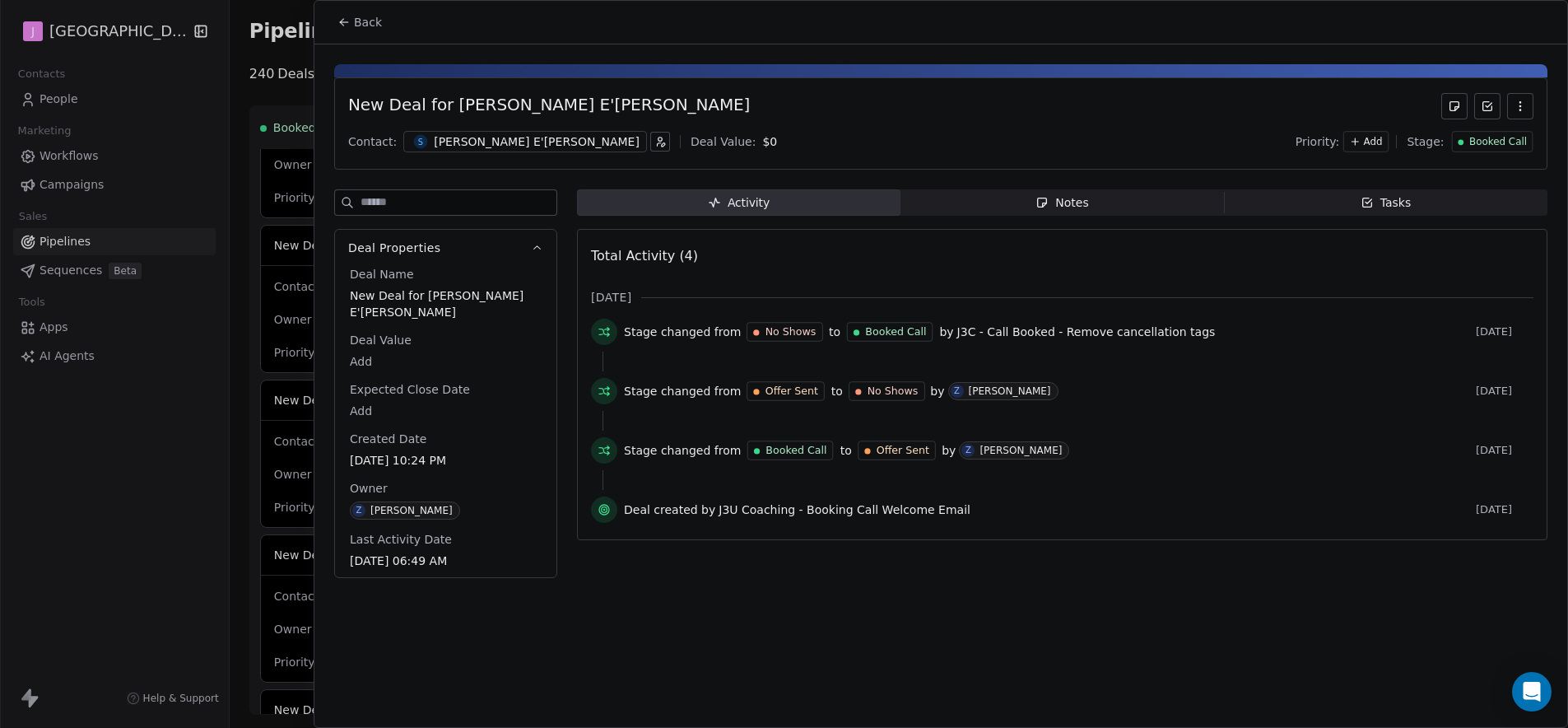
click at [1485, 133] on div "Booked Call" at bounding box center [1492, 142] width 82 height 22
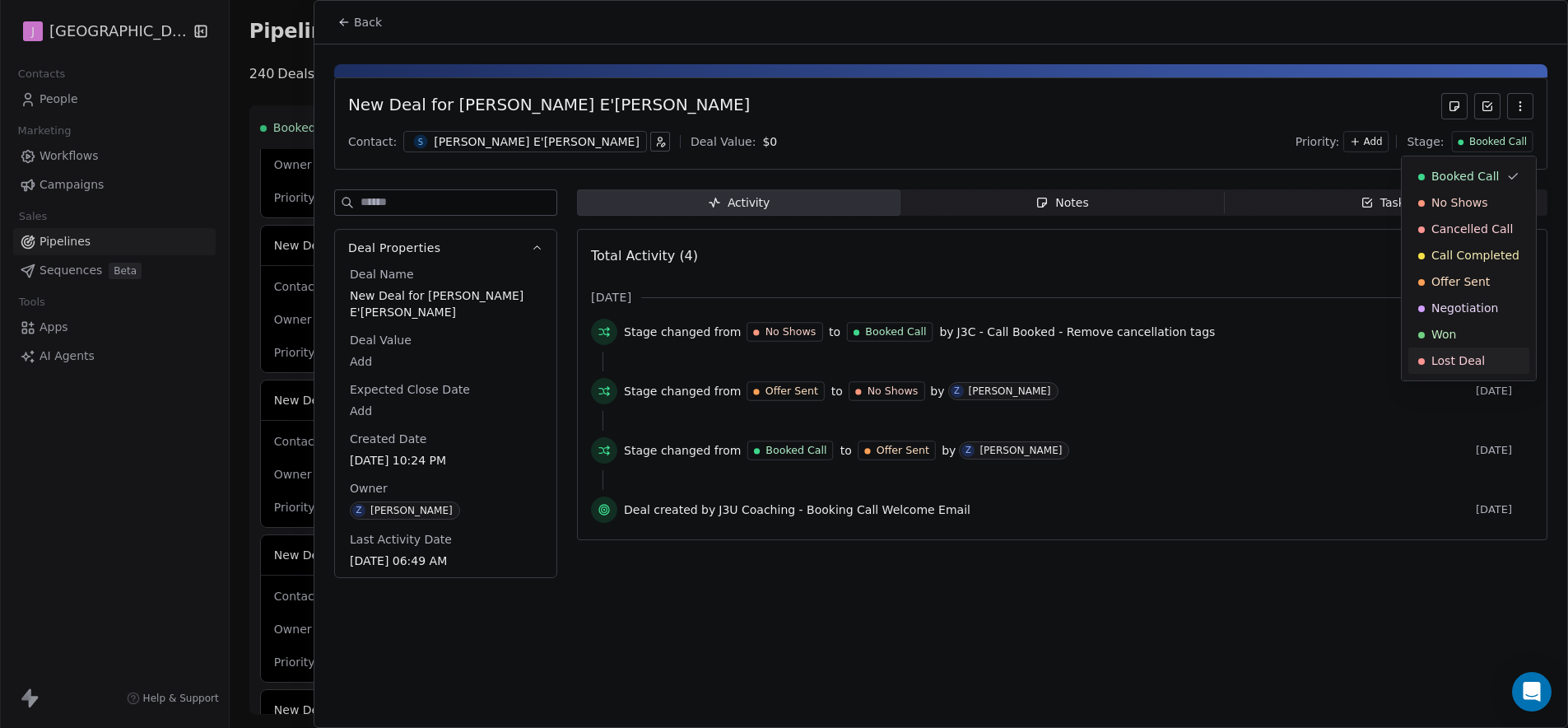
click at [1449, 353] on span "Lost Deal" at bounding box center [1459, 361] width 54 height 17
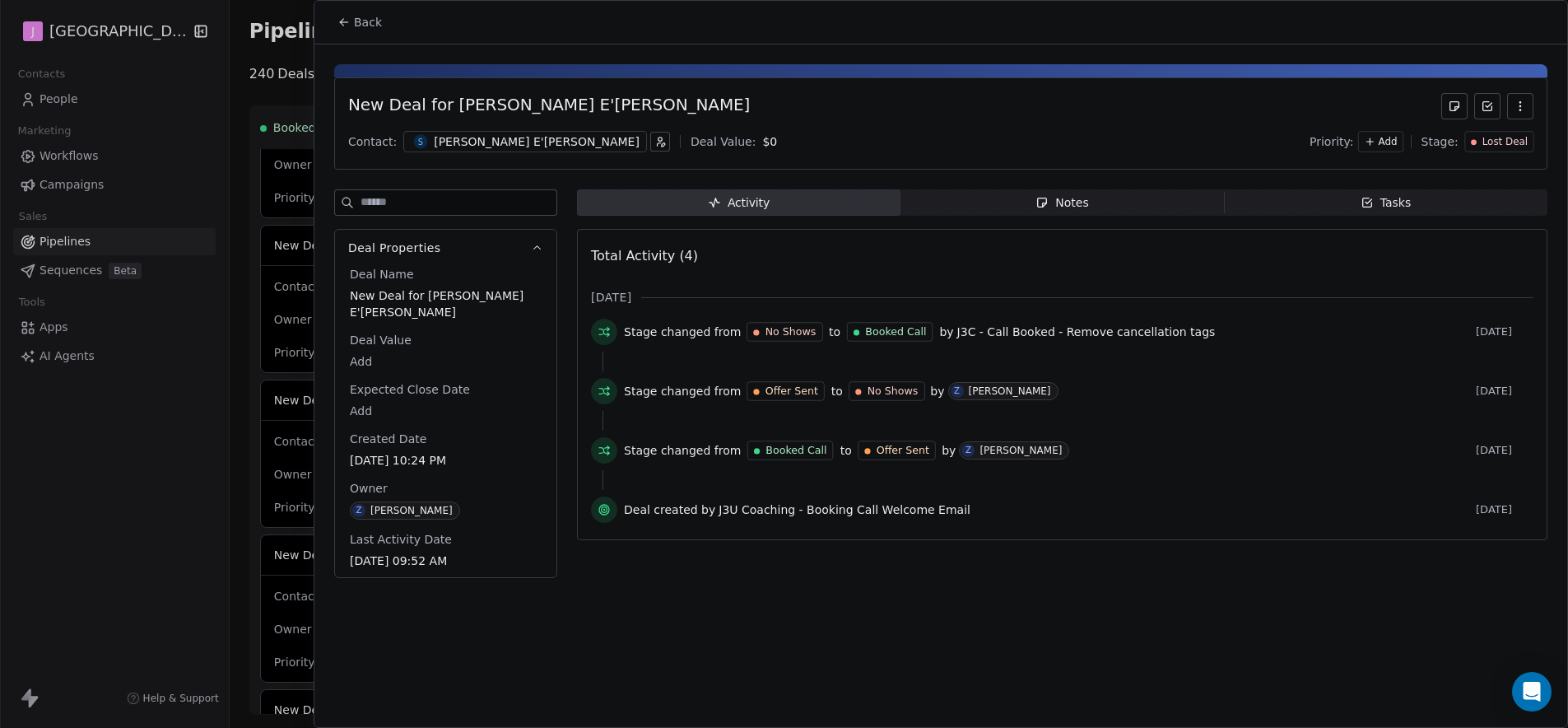
click at [360, 23] on span "Back" at bounding box center [368, 22] width 28 height 17
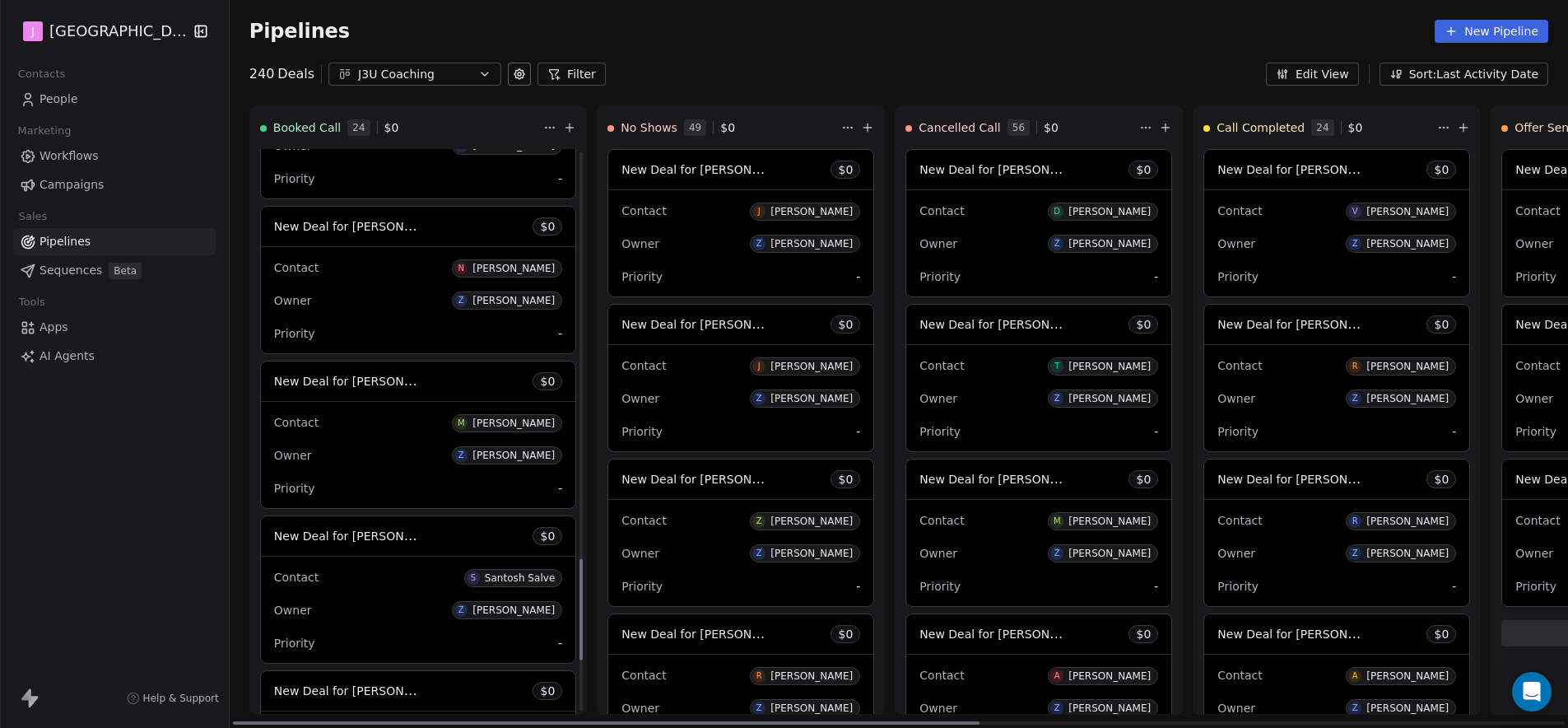
scroll to position [2270, 0]
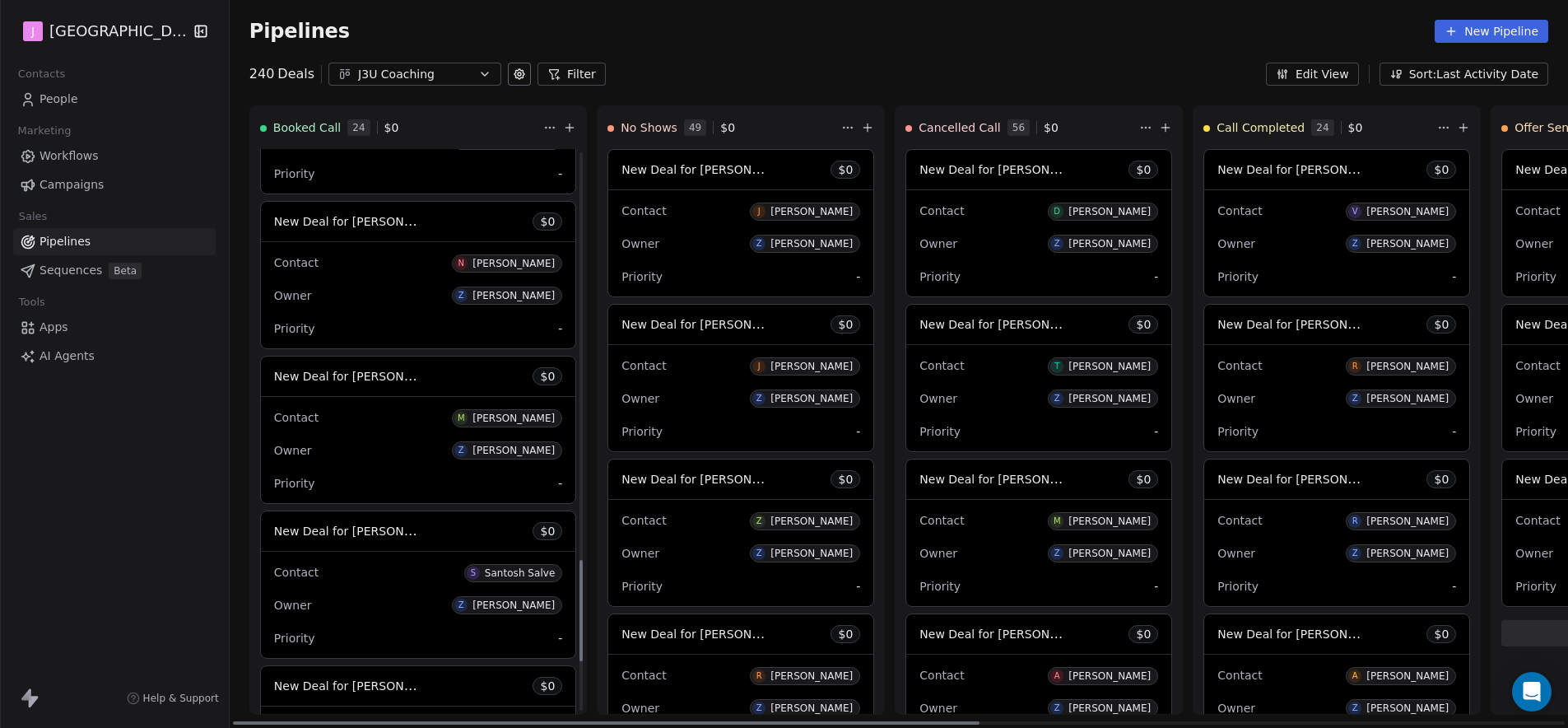
click at [374, 533] on span "New Deal for [PERSON_NAME]" at bounding box center [361, 531] width 174 height 16
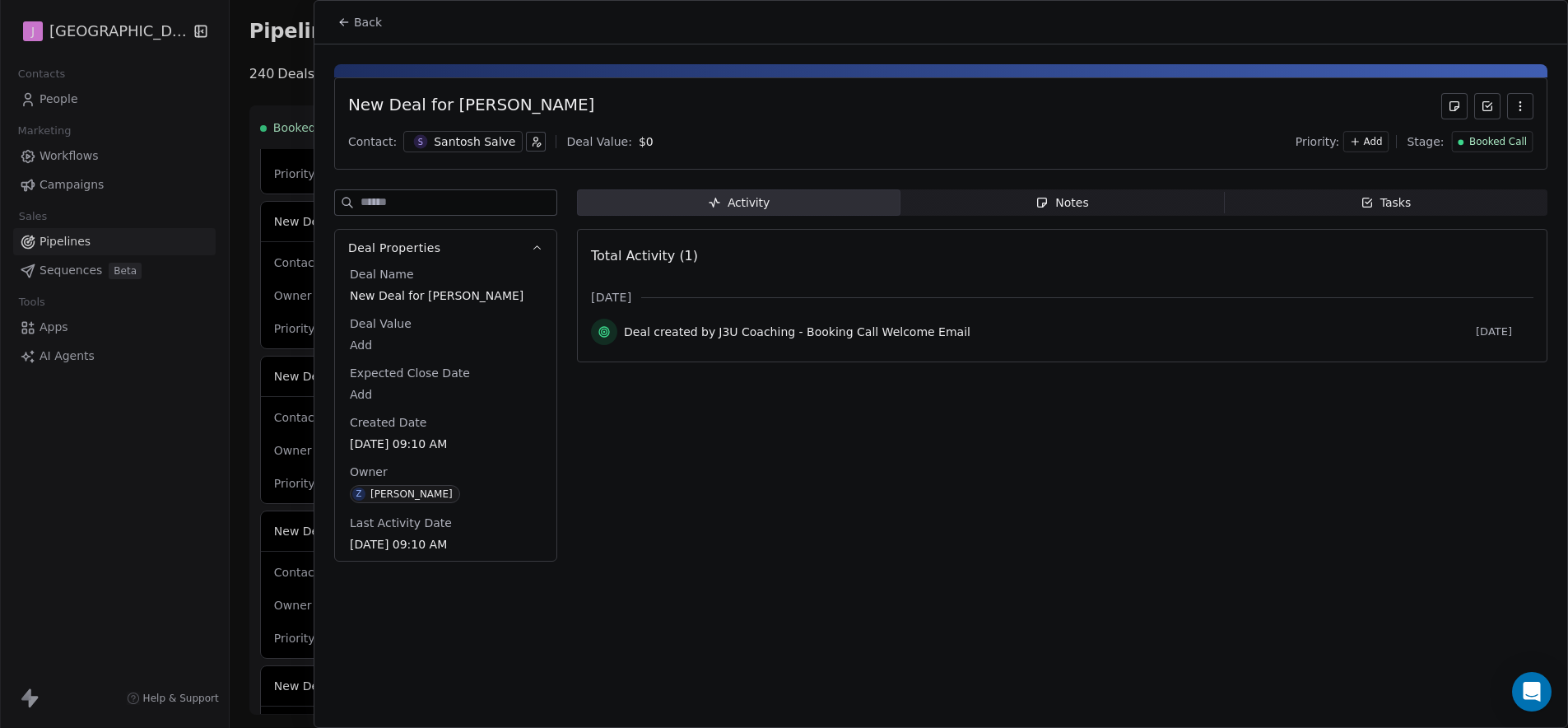
click at [1510, 149] on span "Booked Call" at bounding box center [1499, 142] width 57 height 14
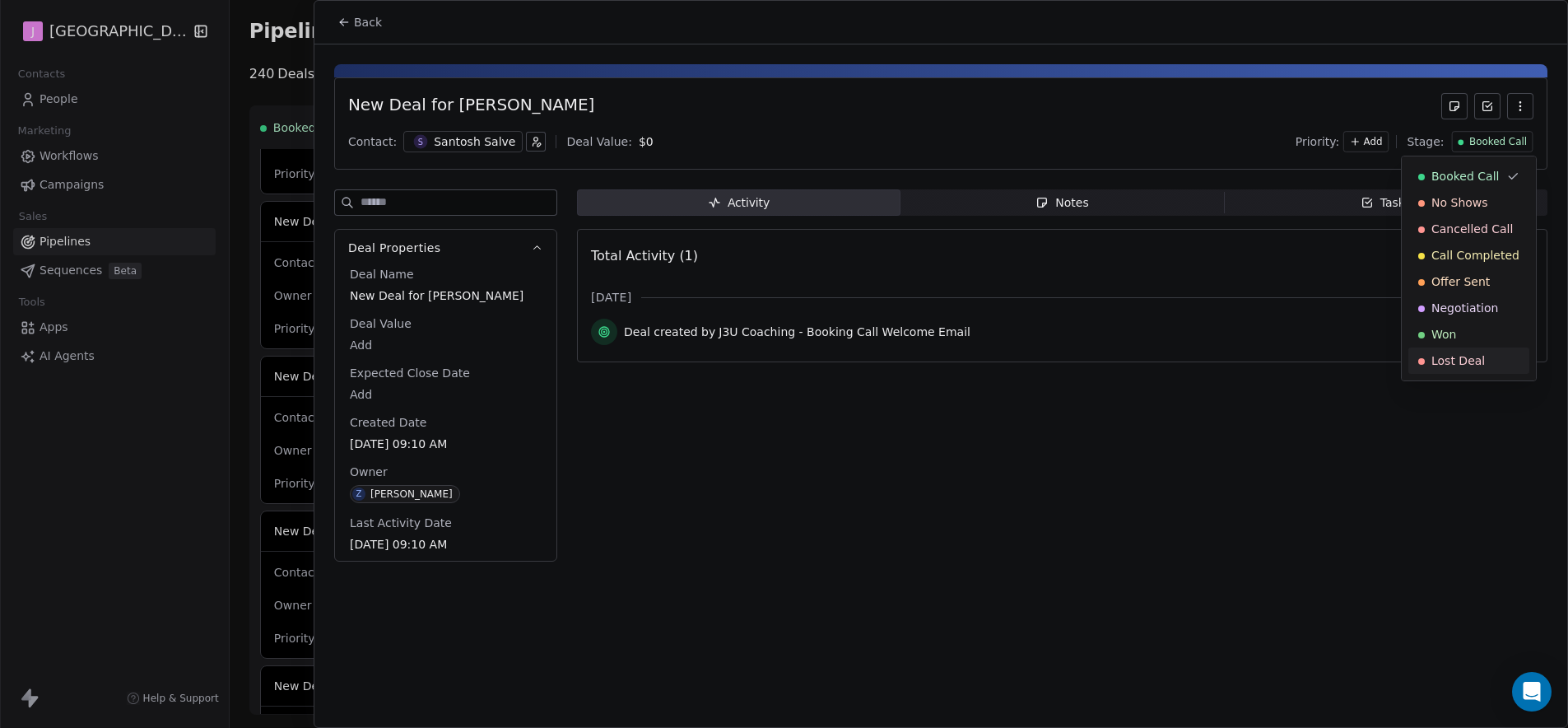
click at [1452, 362] on span "Lost Deal" at bounding box center [1459, 361] width 54 height 17
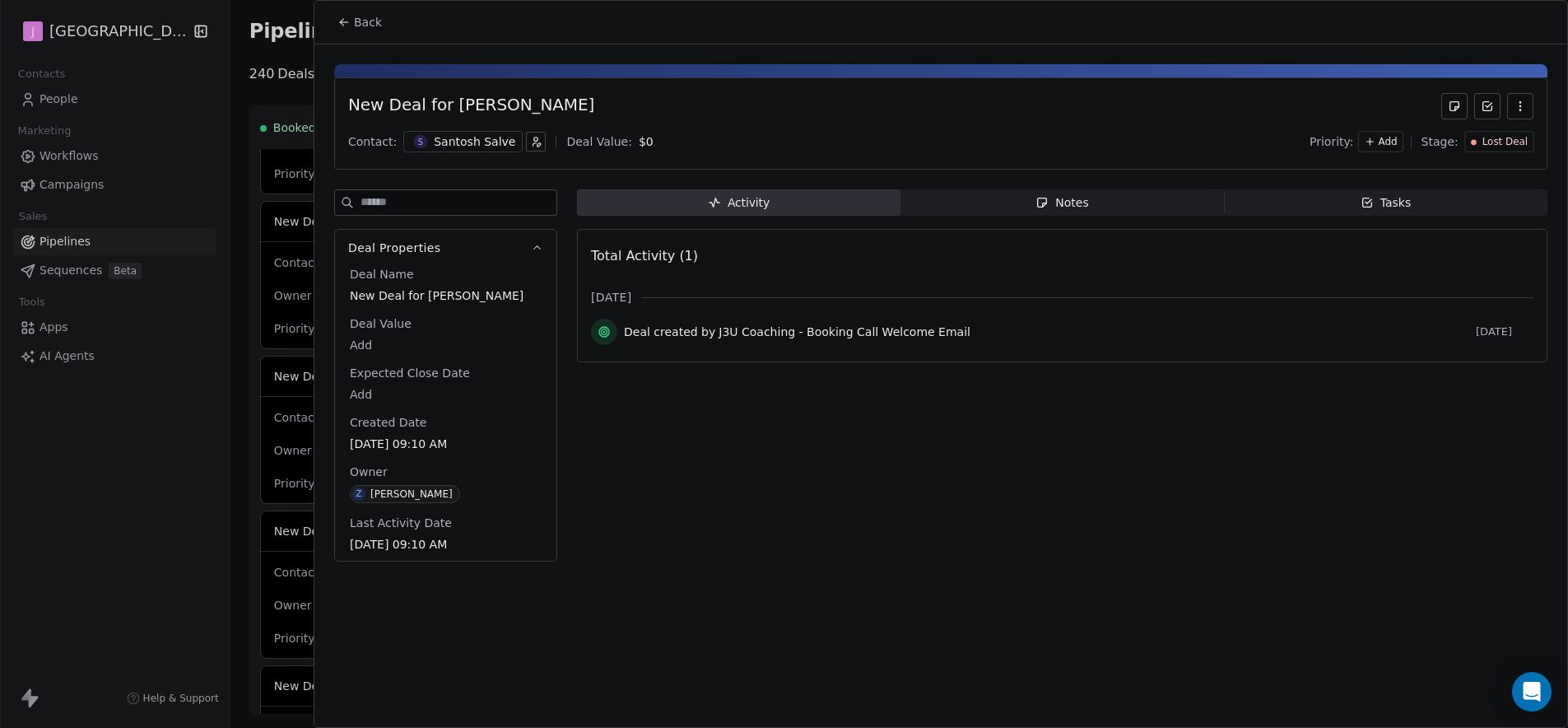
click at [362, 21] on span "Back" at bounding box center [368, 22] width 28 height 17
